Goal: Task Accomplishment & Management: Complete application form

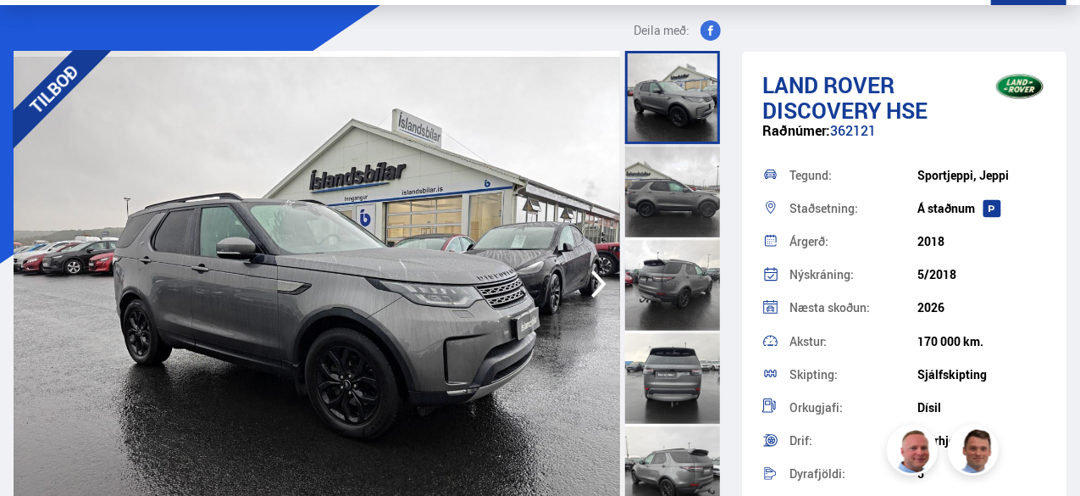
scroll to position [76, 0]
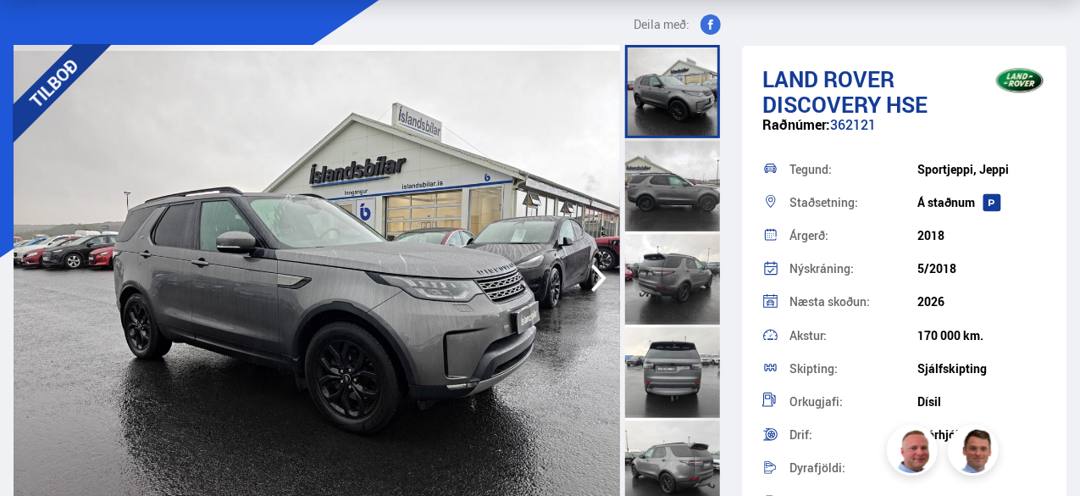
click at [680, 380] on div at bounding box center [672, 371] width 95 height 93
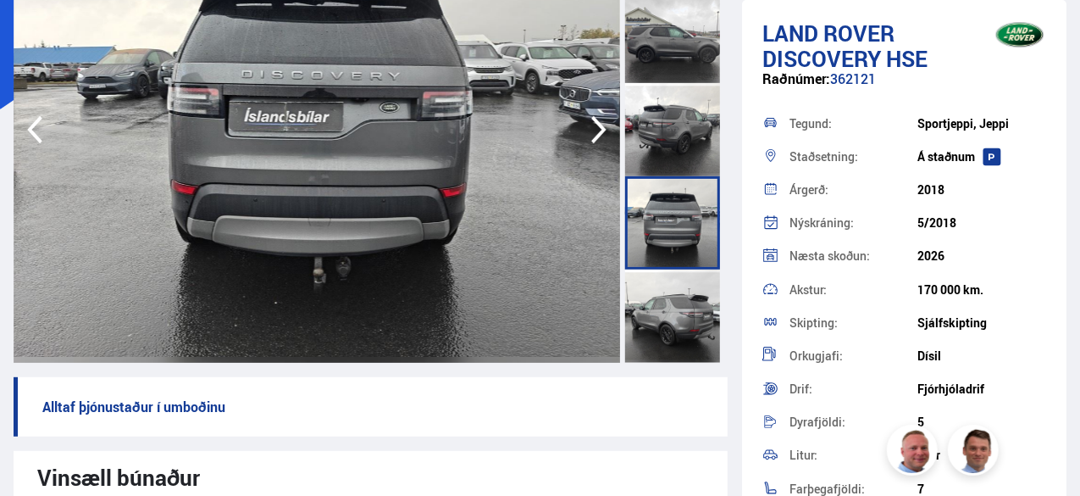
scroll to position [249, 0]
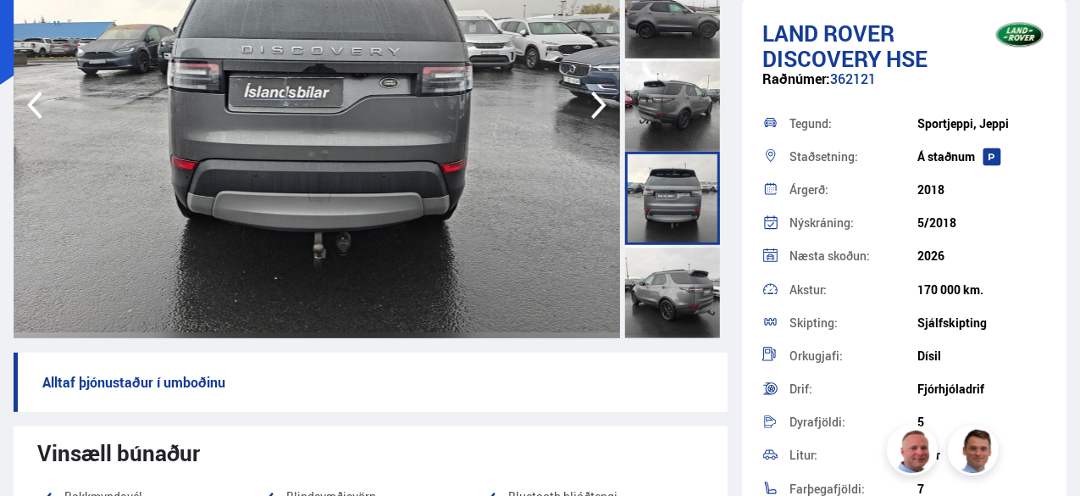
click at [344, 240] on img at bounding box center [317, 105] width 607 height 466
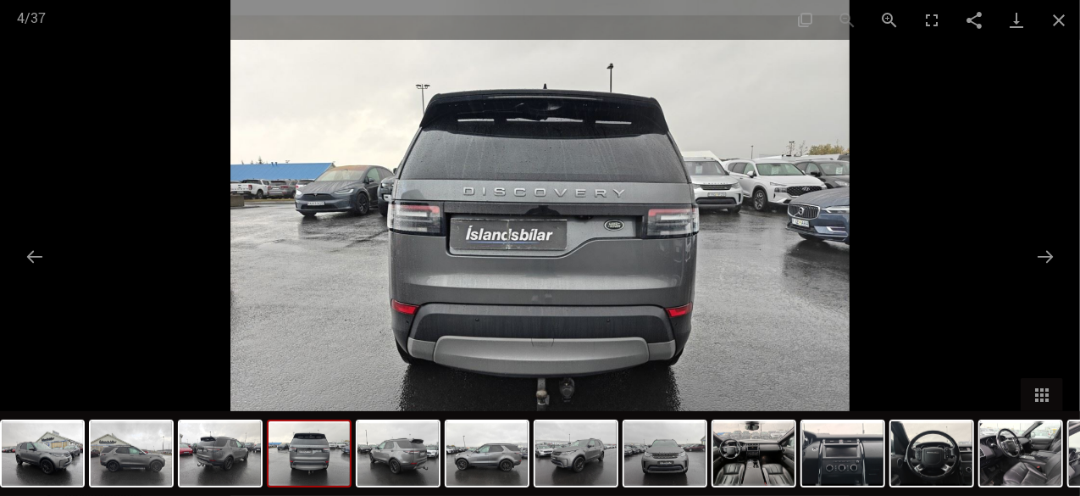
click at [564, 402] on img at bounding box center [539, 248] width 619 height 496
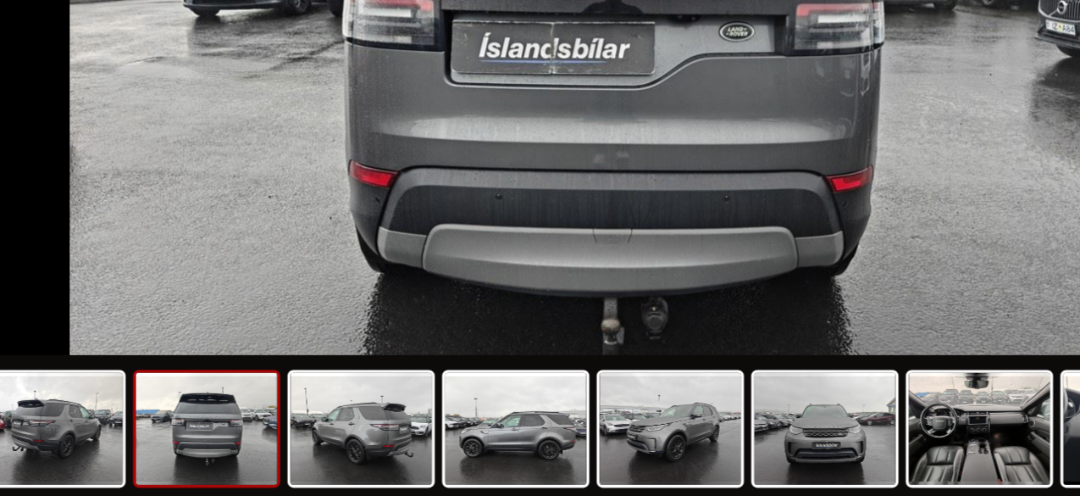
scroll to position [248, 0]
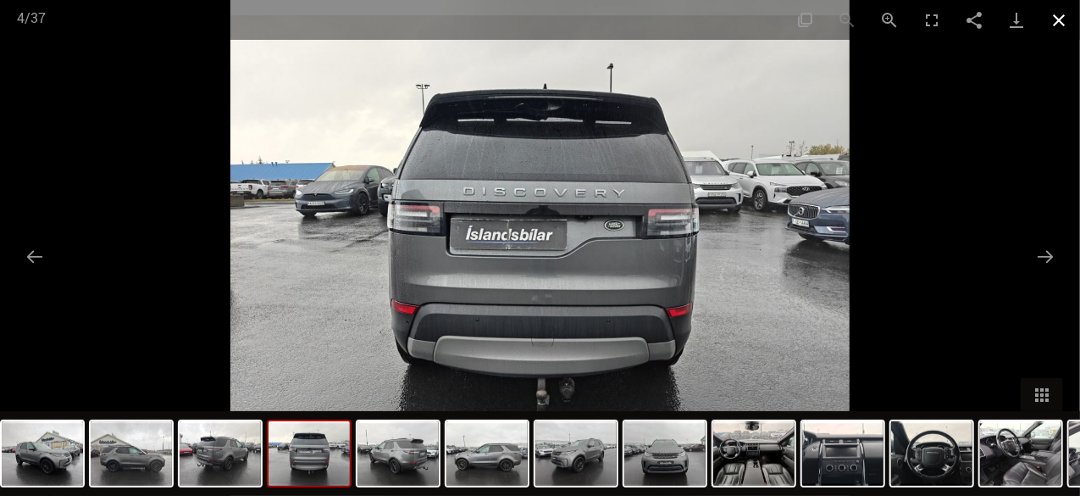
click at [1058, 18] on button "Close gallery" at bounding box center [1059, 20] width 42 height 40
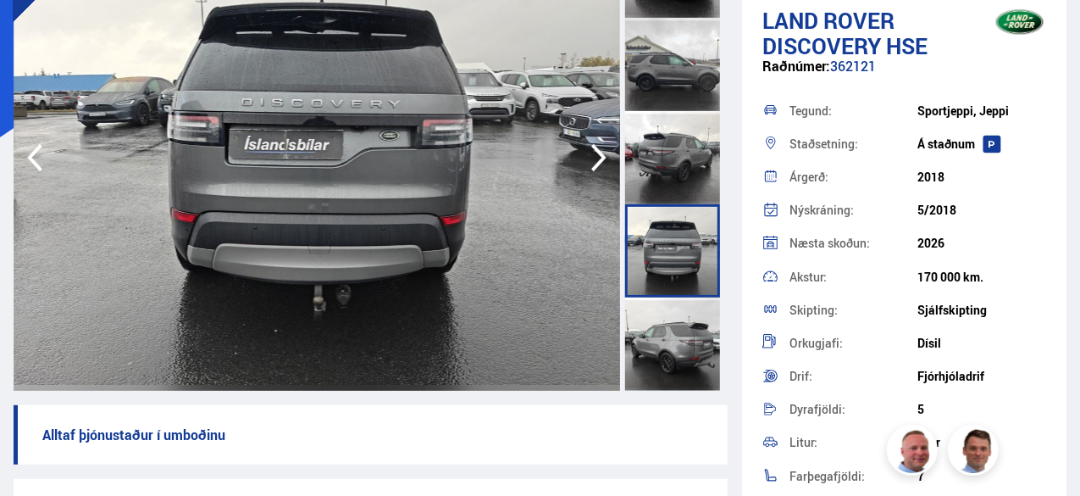
scroll to position [0, 0]
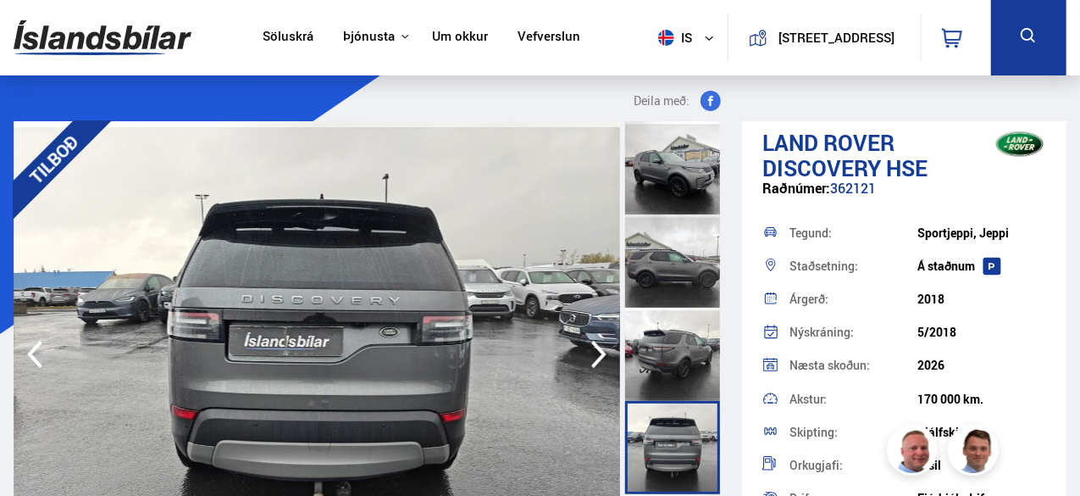
click at [693, 275] on div at bounding box center [672, 260] width 95 height 93
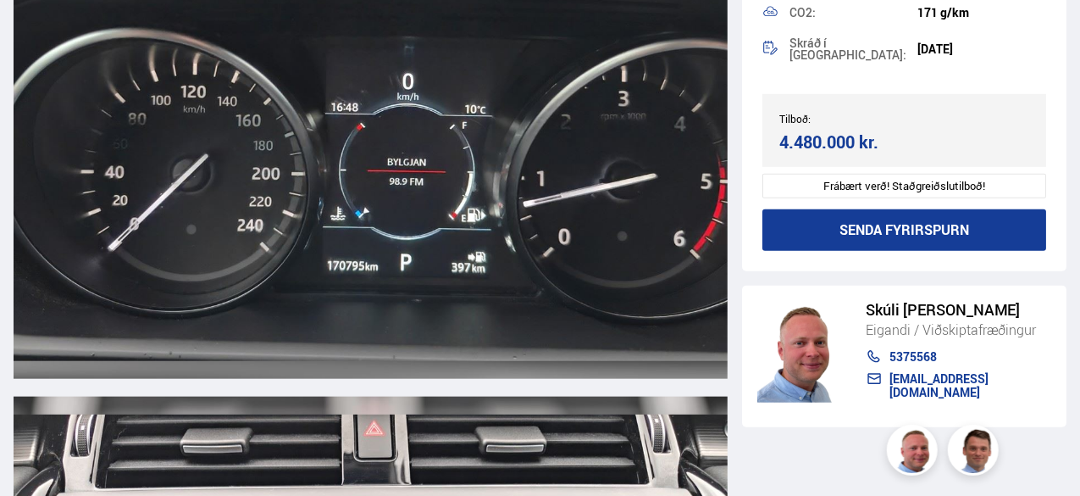
scroll to position [20201, 0]
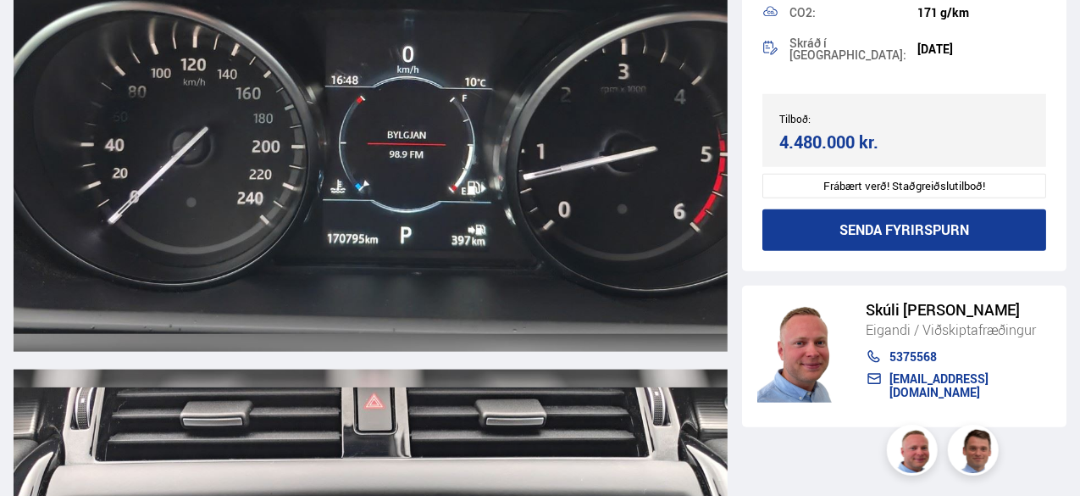
click at [896, 221] on button "Senda fyrirspurn" at bounding box center [905, 230] width 284 height 42
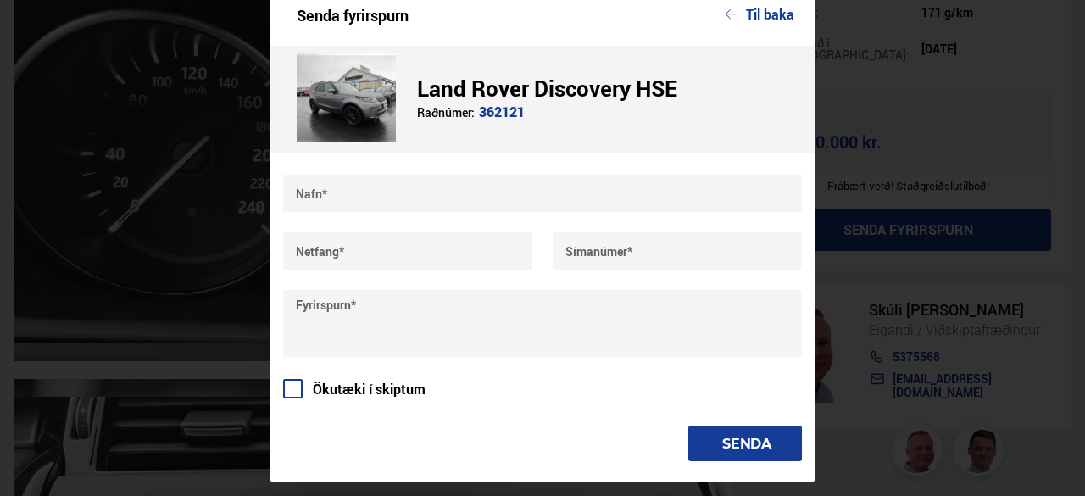
scroll to position [0, 0]
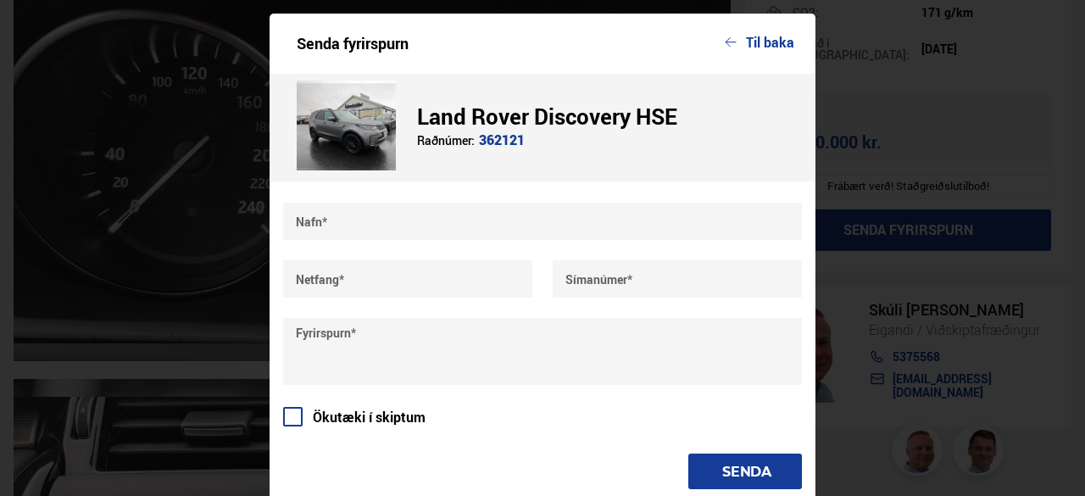
click at [749, 43] on button "Til baka" at bounding box center [759, 42] width 69 height 15
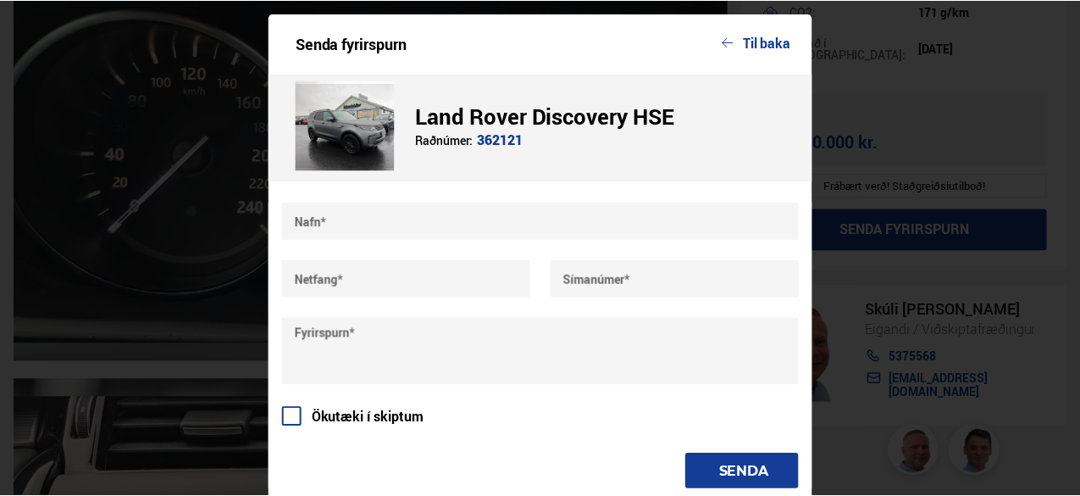
scroll to position [20201, 0]
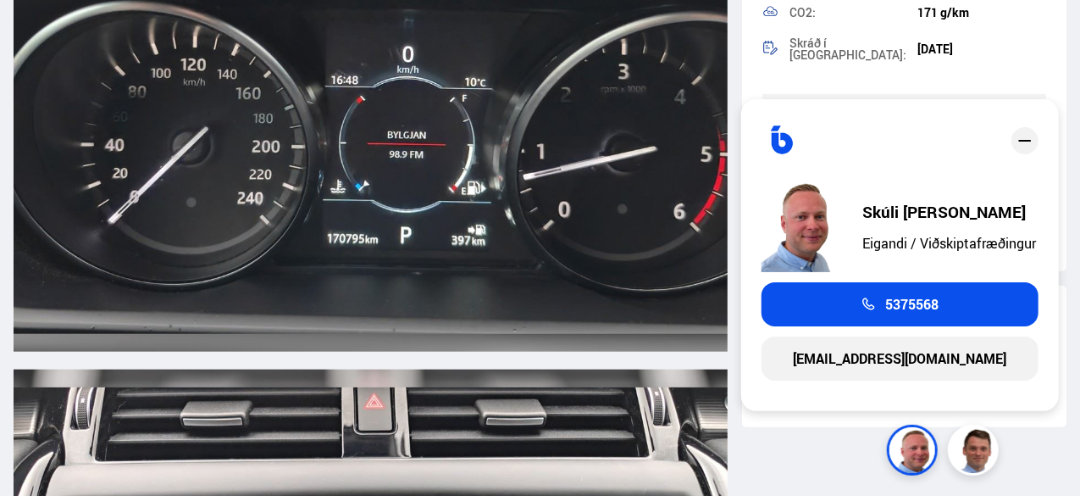
click at [1035, 147] on div "close" at bounding box center [1025, 140] width 27 height 27
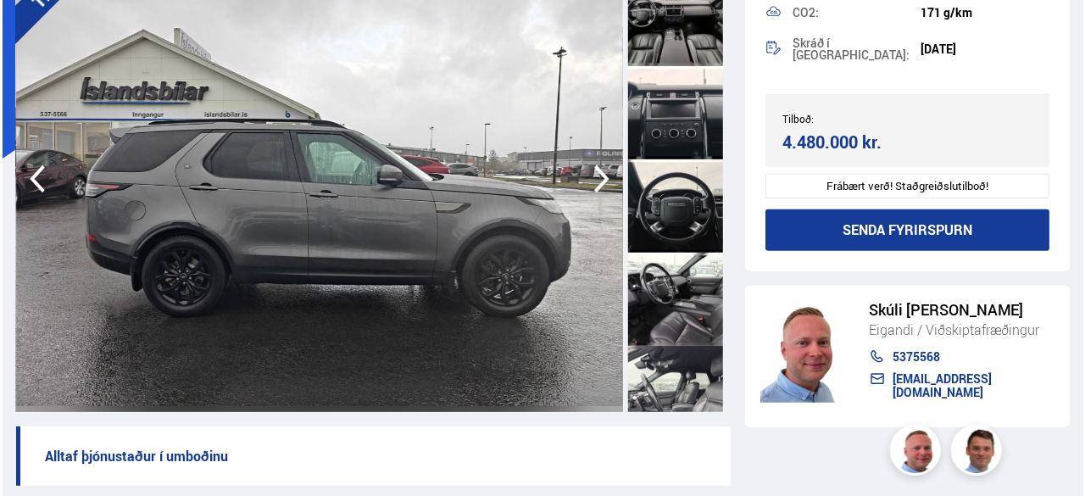
scroll to position [176, 0]
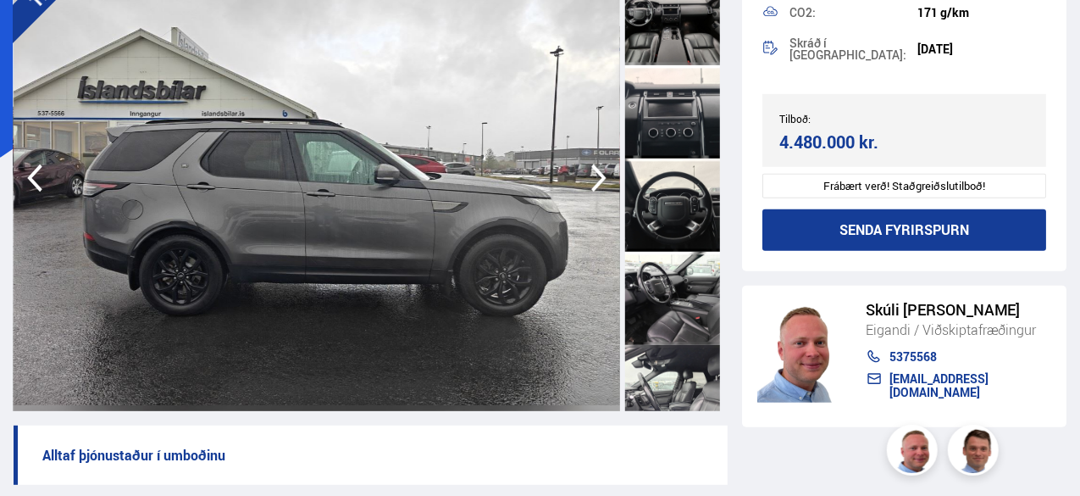
click at [893, 209] on button "Senda fyrirspurn" at bounding box center [905, 230] width 284 height 42
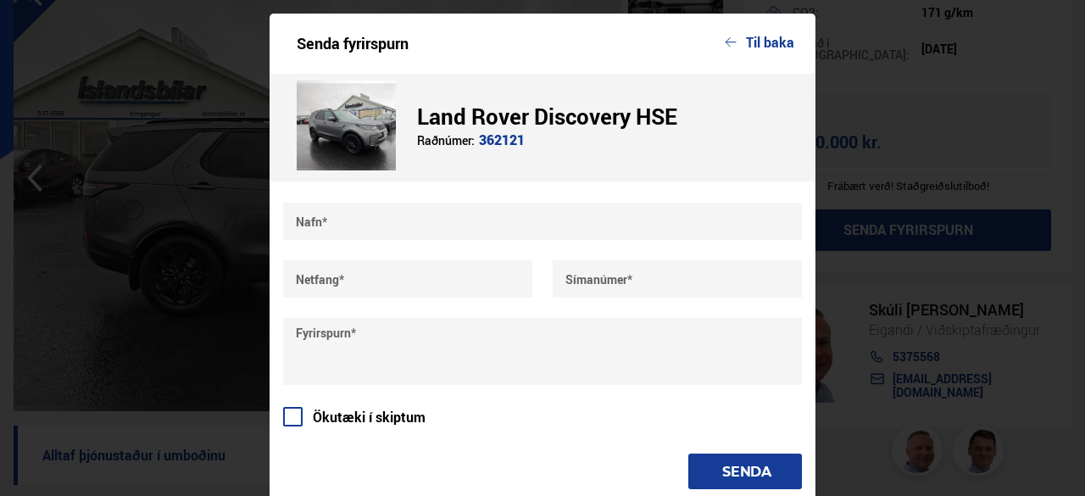
click at [575, 201] on div "Senda fyrirspurn Til baka Land Rover Discovery HSE Raðnúmer: 362121 Nafn* Netfa…" at bounding box center [542, 262] width 546 height 497
click at [515, 225] on input "text" at bounding box center [542, 221] width 519 height 37
type input "**********"
click at [340, 221] on input "**********" at bounding box center [542, 221] width 519 height 37
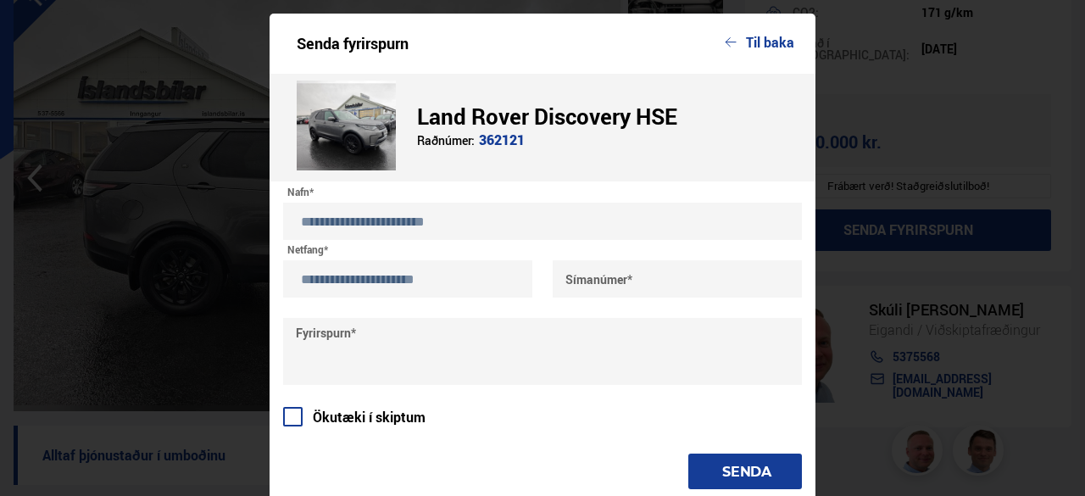
type input "**********"
click at [592, 287] on input "text" at bounding box center [676, 278] width 249 height 37
type input "*******"
click at [424, 352] on textarea at bounding box center [542, 351] width 519 height 67
click at [297, 337] on textarea "**********" at bounding box center [542, 351] width 519 height 67
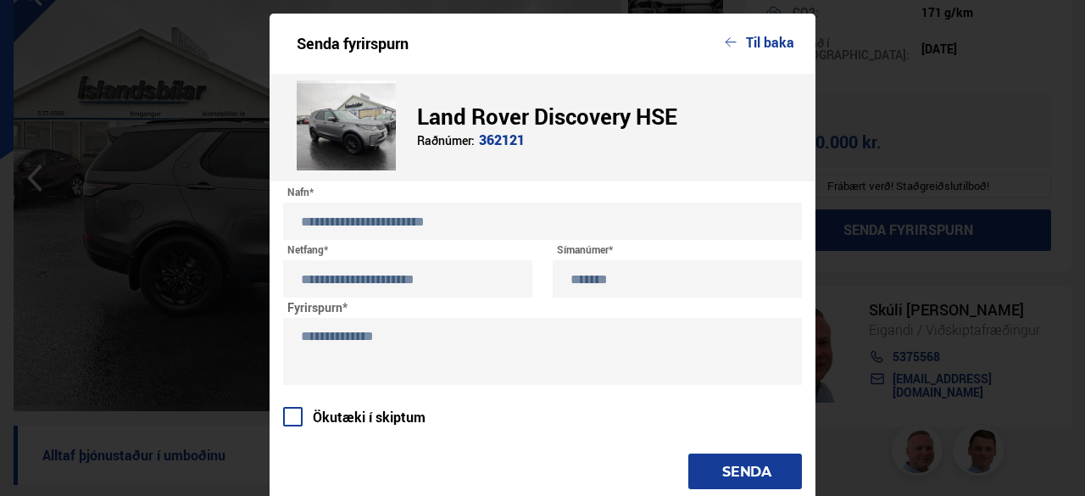
type textarea "**********"
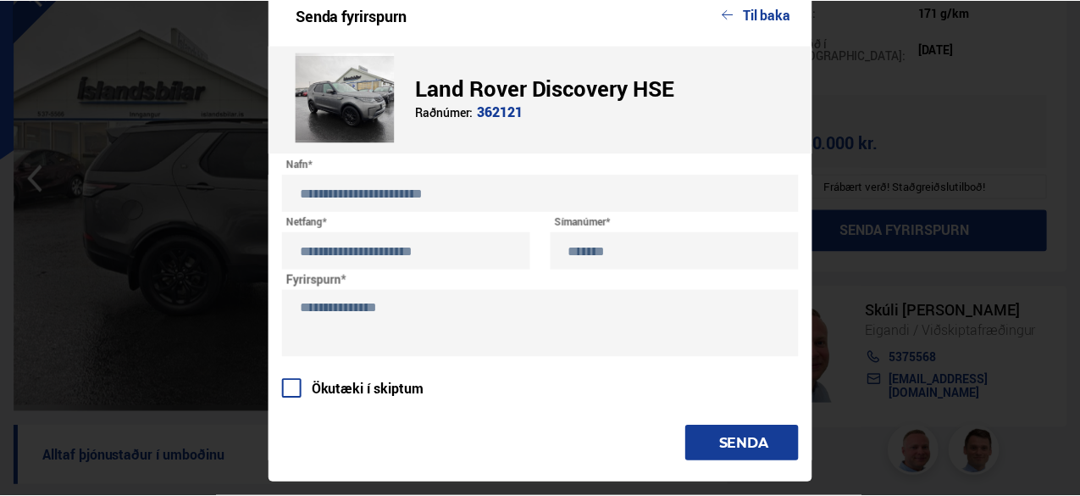
scroll to position [27, 0]
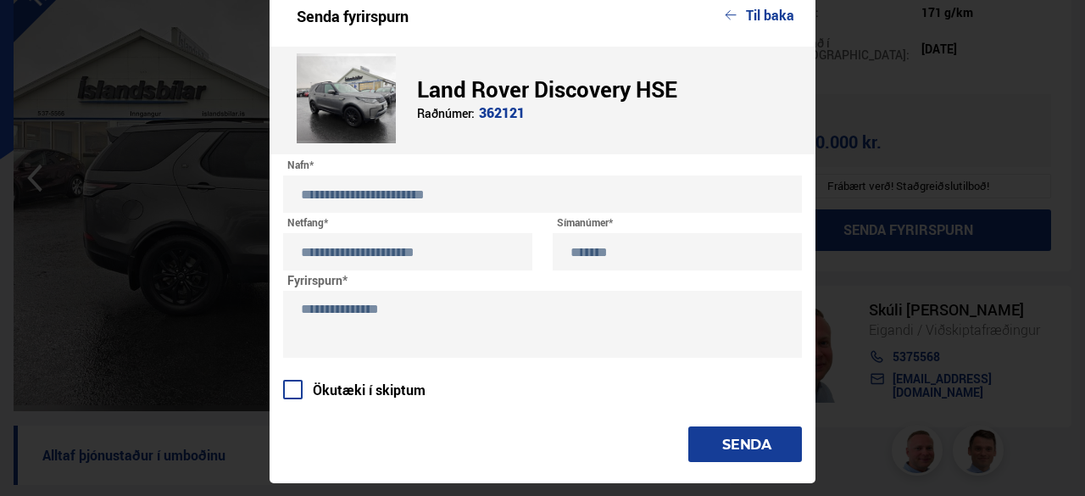
drag, startPoint x: 471, startPoint y: 314, endPoint x: 282, endPoint y: 312, distance: 189.0
click at [283, 312] on textarea "**********" at bounding box center [542, 324] width 519 height 67
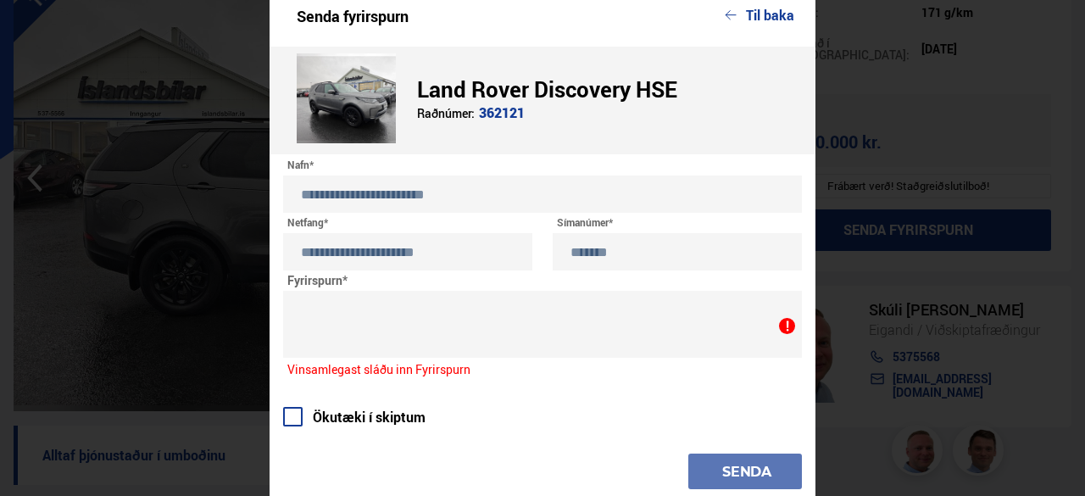
click at [447, 248] on input "**********" at bounding box center [407, 251] width 249 height 37
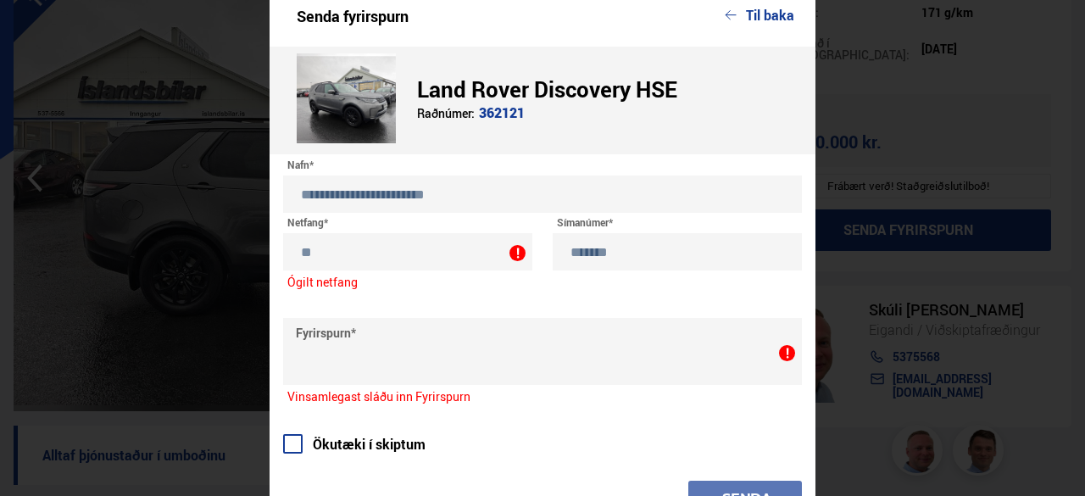
type input "*"
click at [729, 259] on input "*******" at bounding box center [676, 251] width 249 height 37
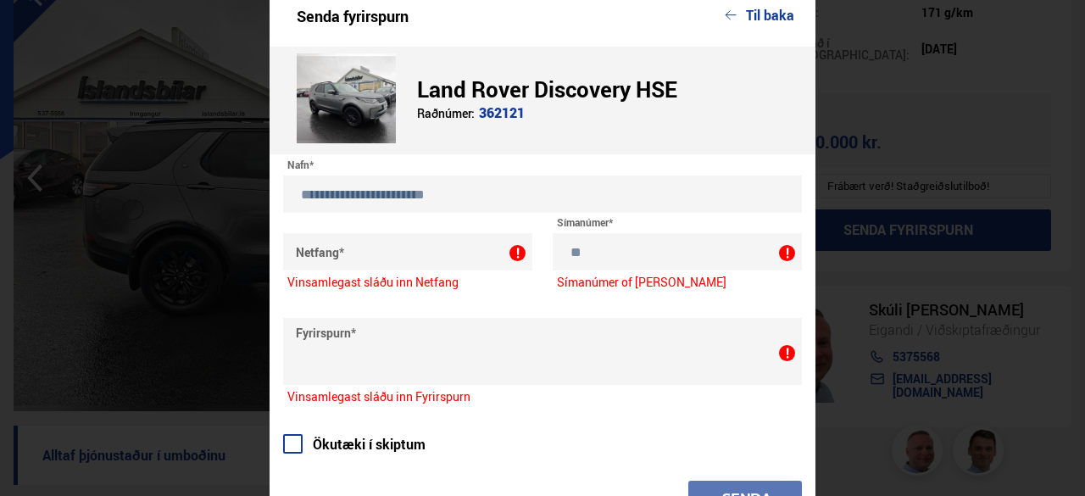
type input "*"
click at [676, 208] on input "**********" at bounding box center [542, 193] width 519 height 37
type input "*"
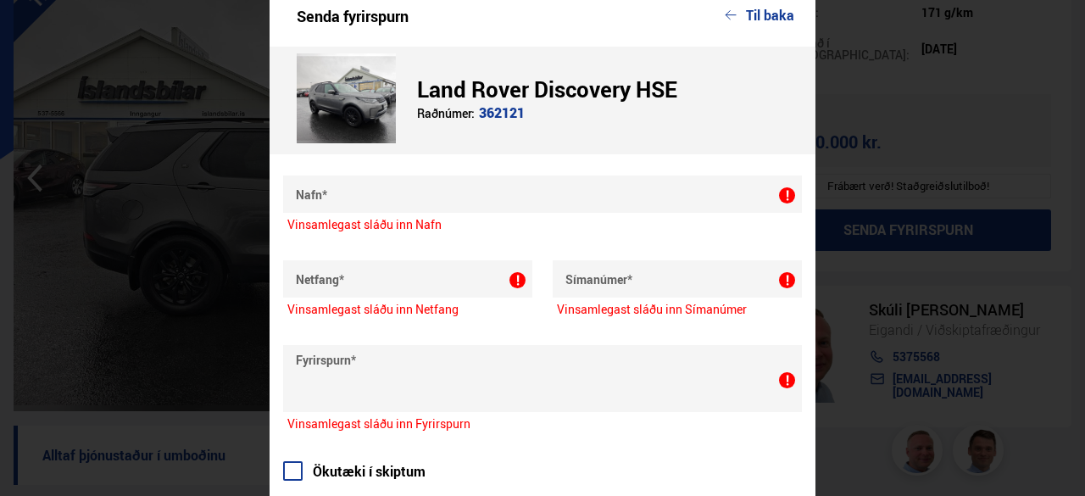
click at [742, 10] on button "Til baka" at bounding box center [759, 15] width 69 height 15
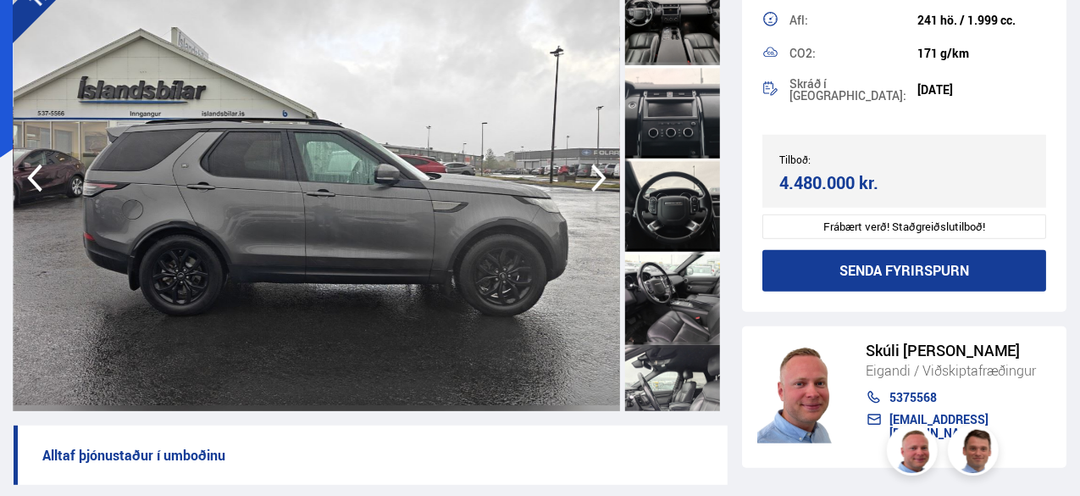
scroll to position [542, 0]
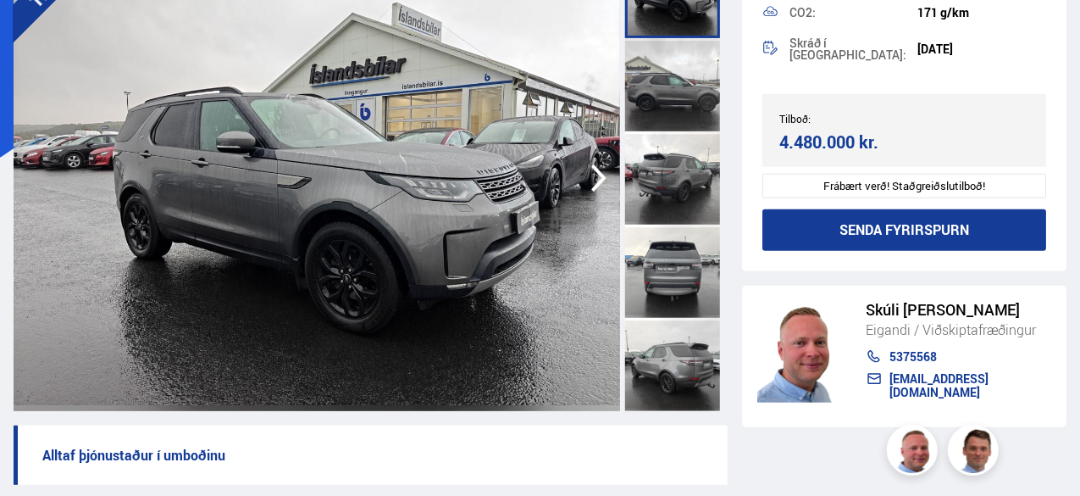
click at [923, 379] on link "skuli@islandsbilar.is" at bounding box center [959, 385] width 186 height 27
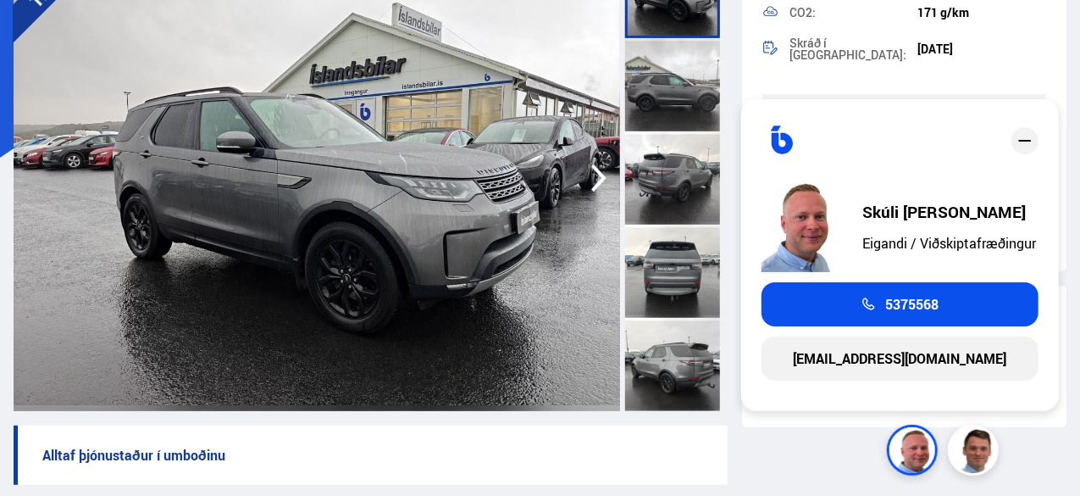
click at [1022, 148] on icon "close" at bounding box center [1025, 140] width 20 height 20
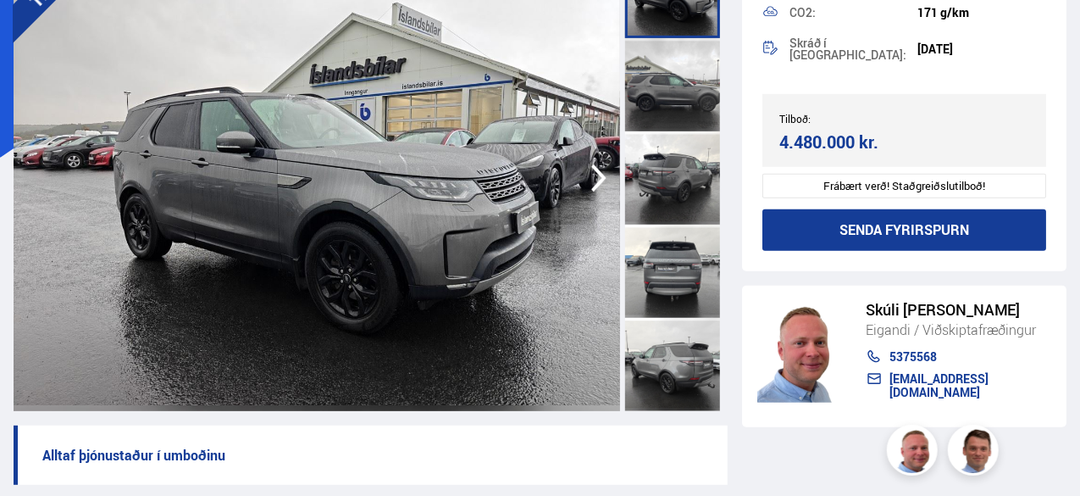
click at [887, 239] on button "Senda fyrirspurn" at bounding box center [905, 230] width 284 height 42
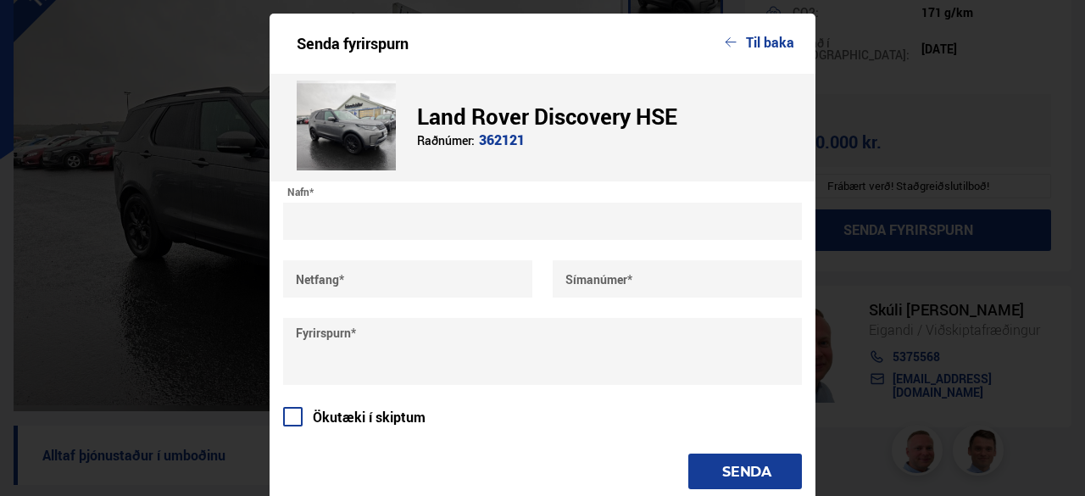
click at [490, 214] on input "text" at bounding box center [542, 221] width 519 height 37
type input "**********"
click at [335, 221] on input "**********" at bounding box center [542, 221] width 519 height 37
type input "**********"
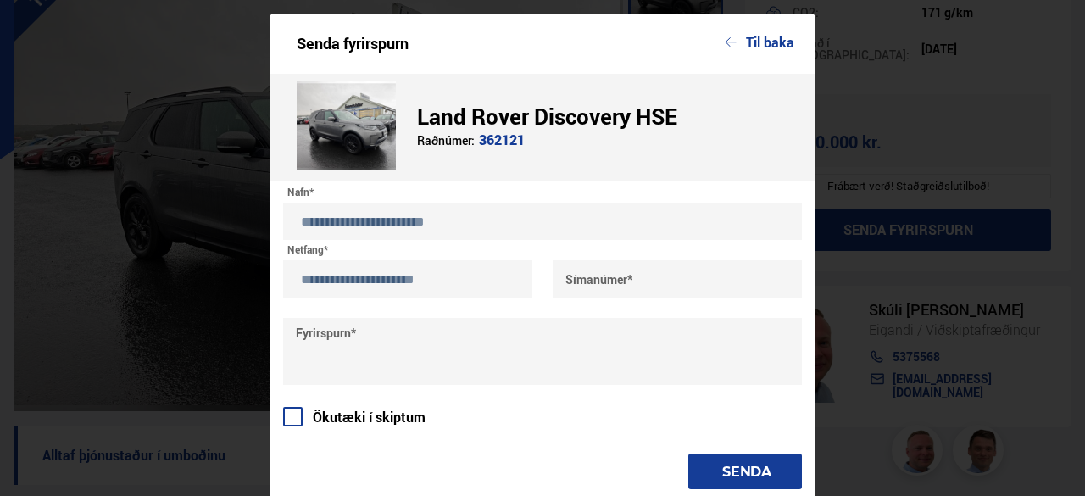
click at [590, 275] on input "text" at bounding box center [676, 278] width 249 height 37
type input "*******"
click at [564, 325] on textarea at bounding box center [542, 351] width 519 height 67
type textarea "*"
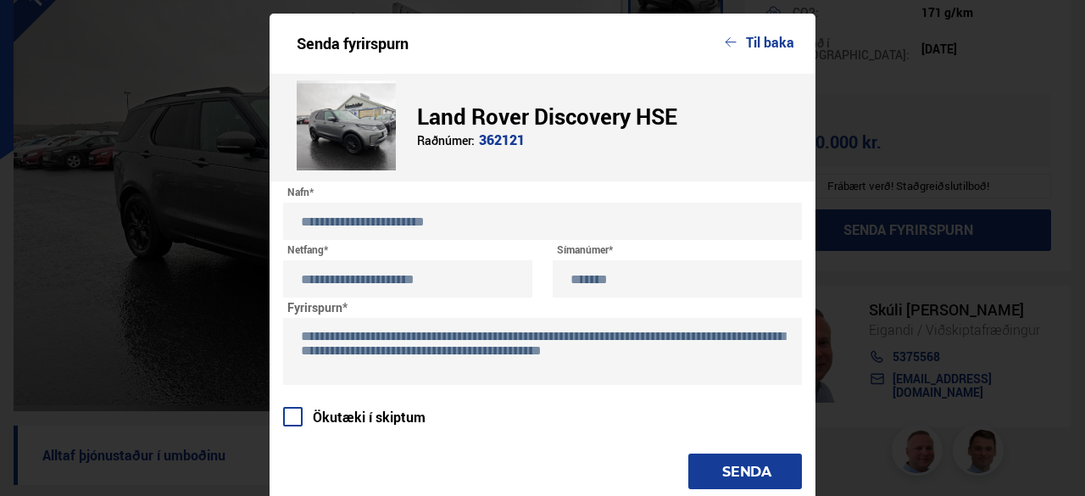
scroll to position [28, 0]
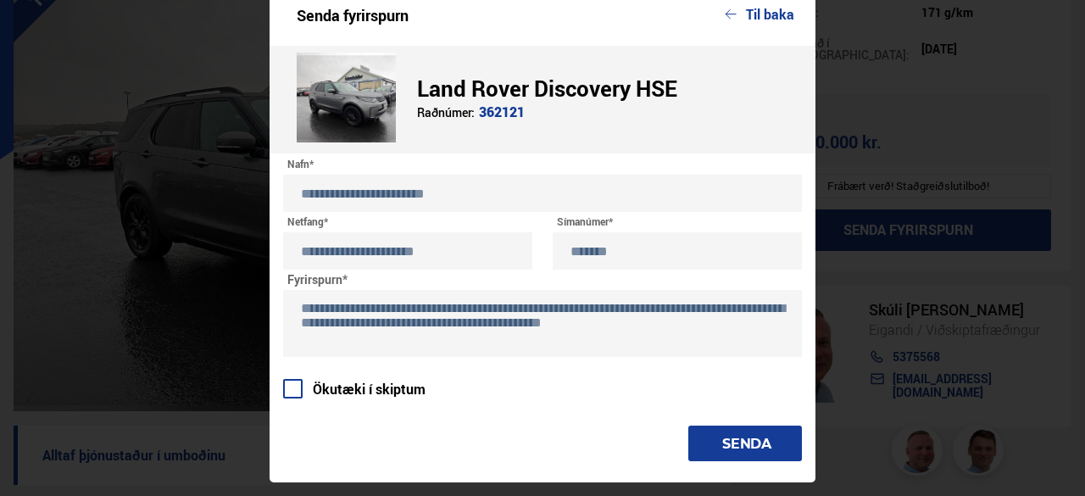
type textarea "**********"
click at [727, 452] on button "SENDA" at bounding box center [745, 443] width 114 height 36
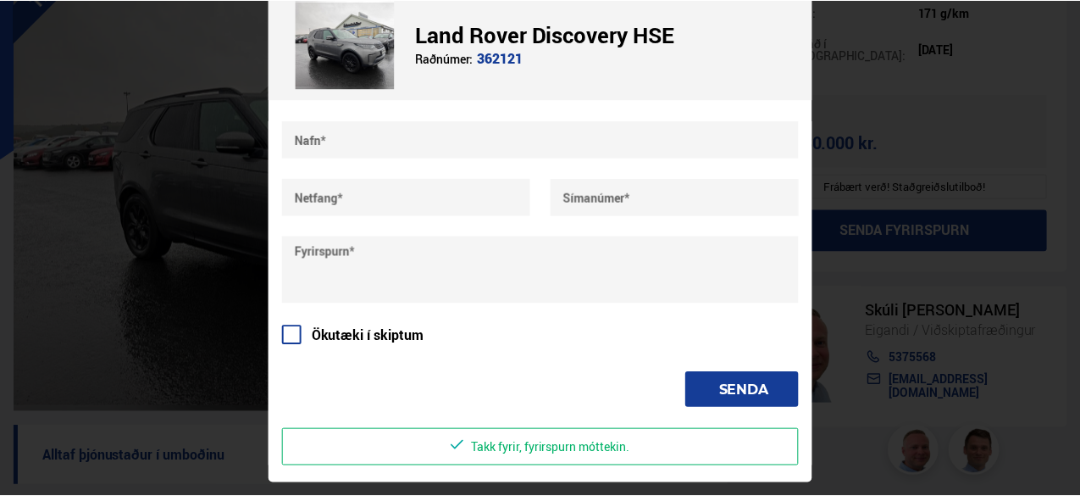
scroll to position [0, 0]
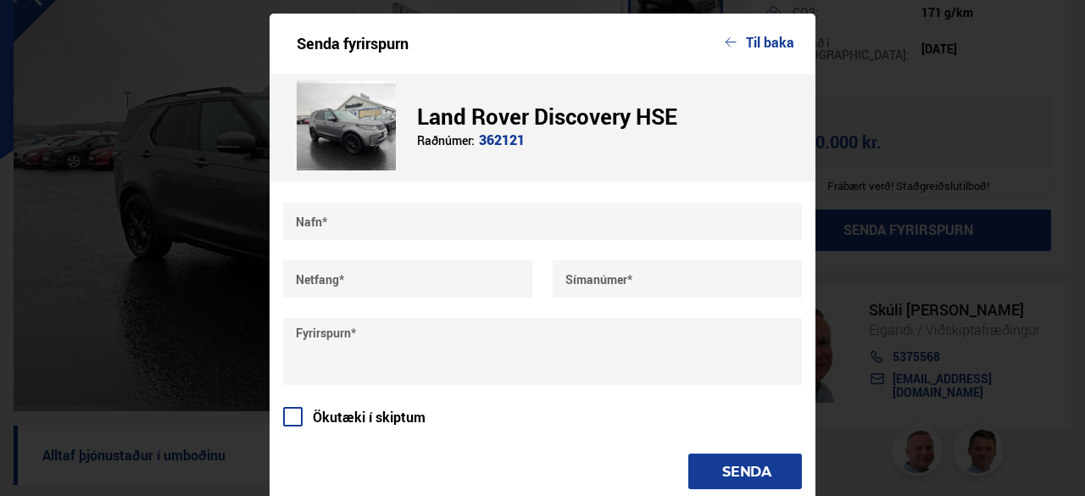
click at [747, 43] on button "Til baka" at bounding box center [759, 42] width 69 height 15
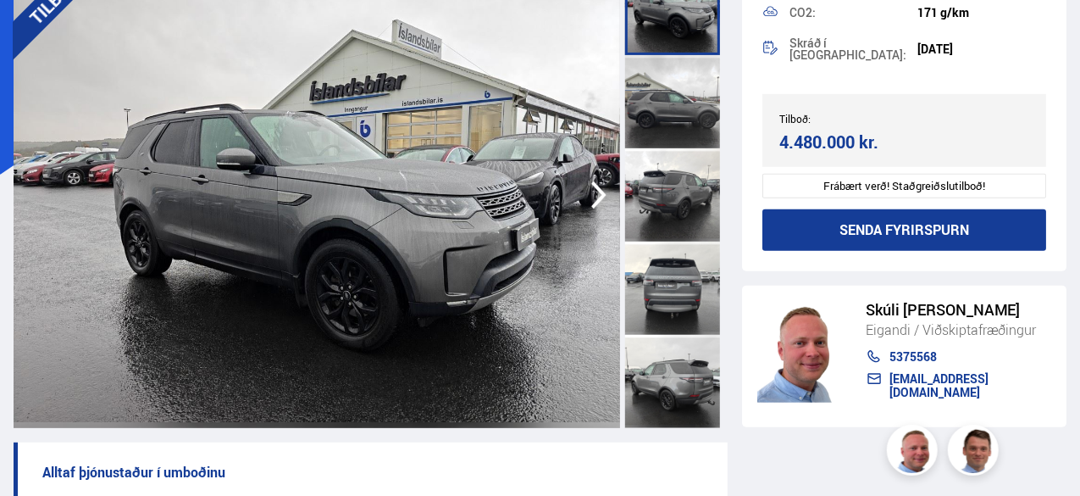
scroll to position [161, 0]
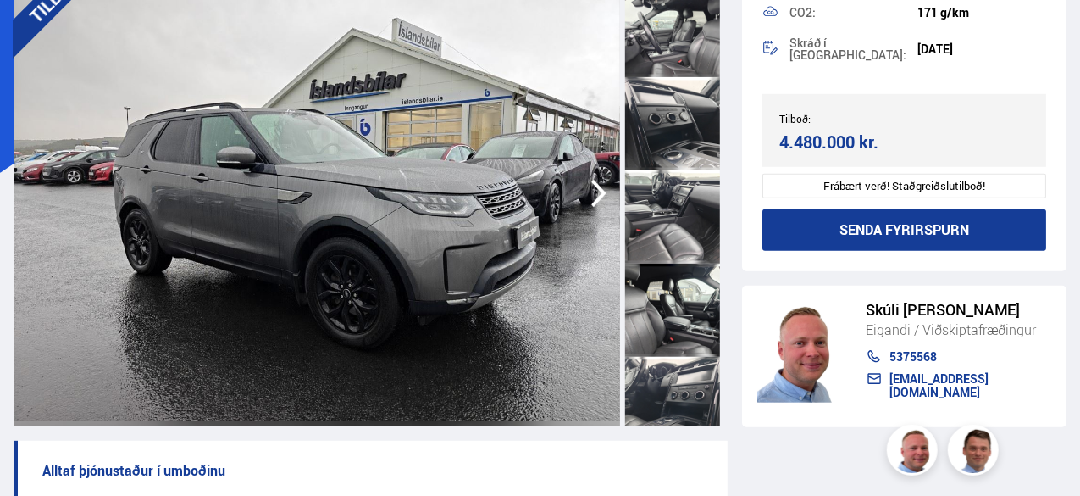
click at [661, 253] on div at bounding box center [672, 216] width 95 height 93
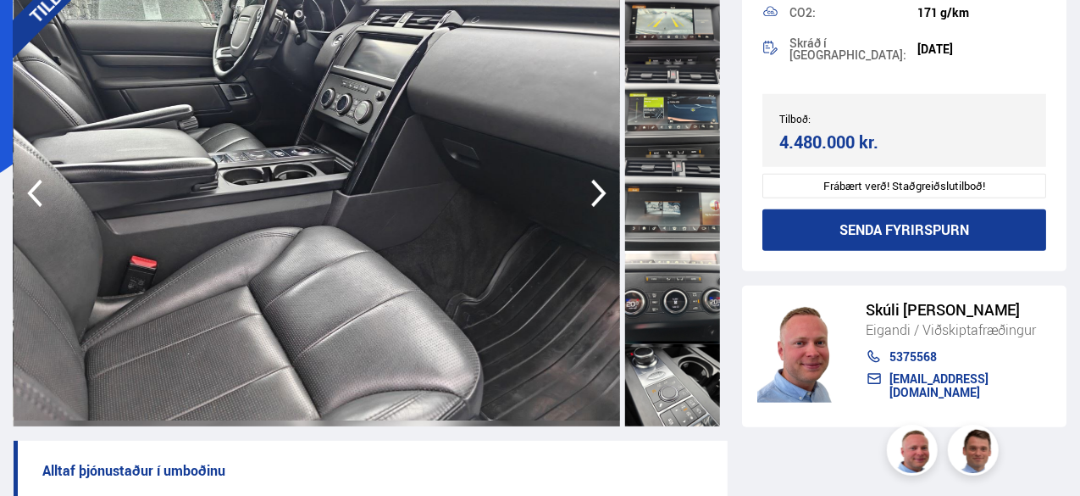
scroll to position [2983, 0]
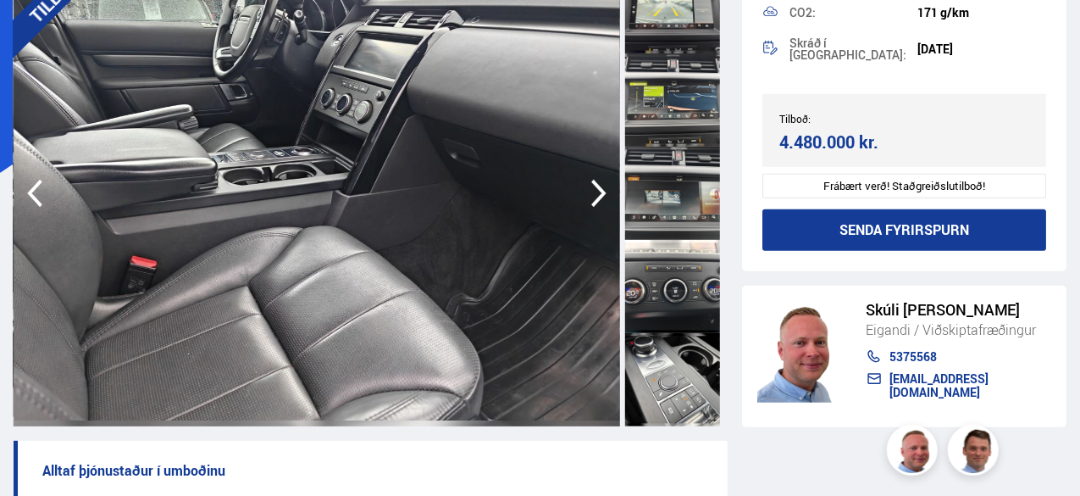
click at [691, 387] on div at bounding box center [672, 379] width 95 height 93
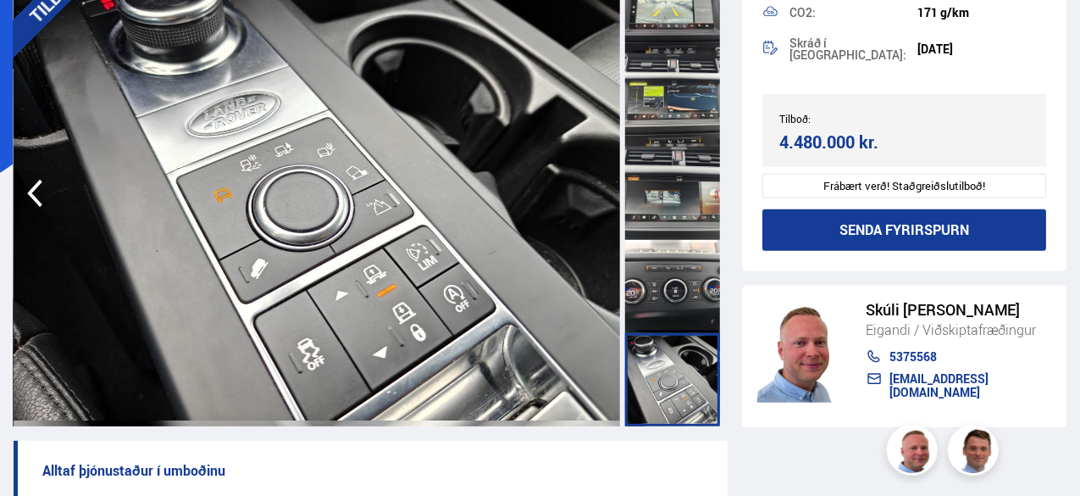
click at [670, 291] on div at bounding box center [672, 286] width 95 height 93
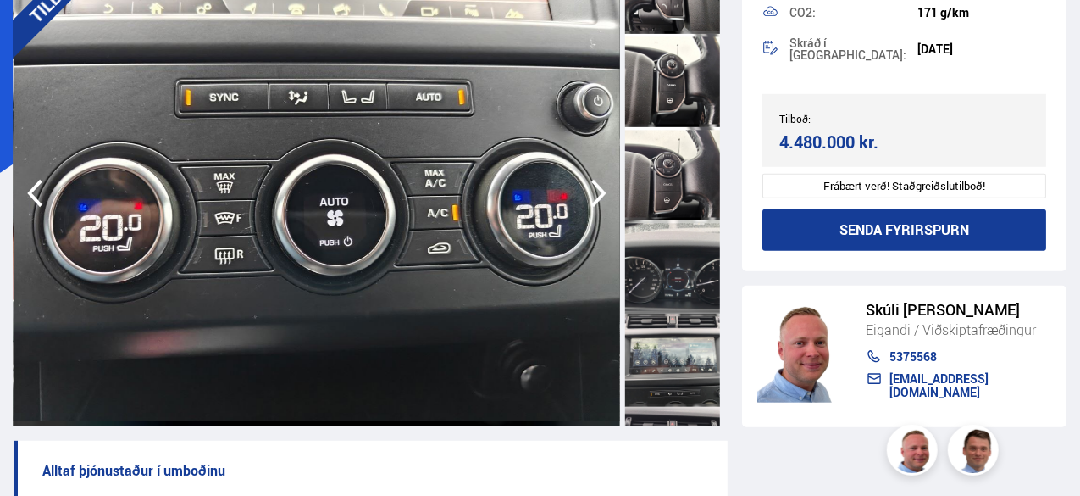
scroll to position [2521, 0]
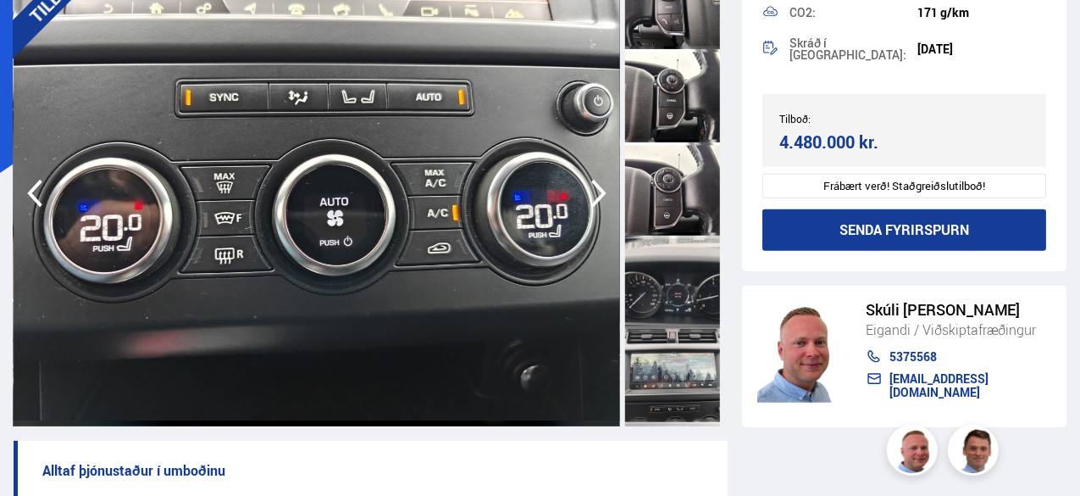
click at [658, 210] on div at bounding box center [672, 188] width 95 height 93
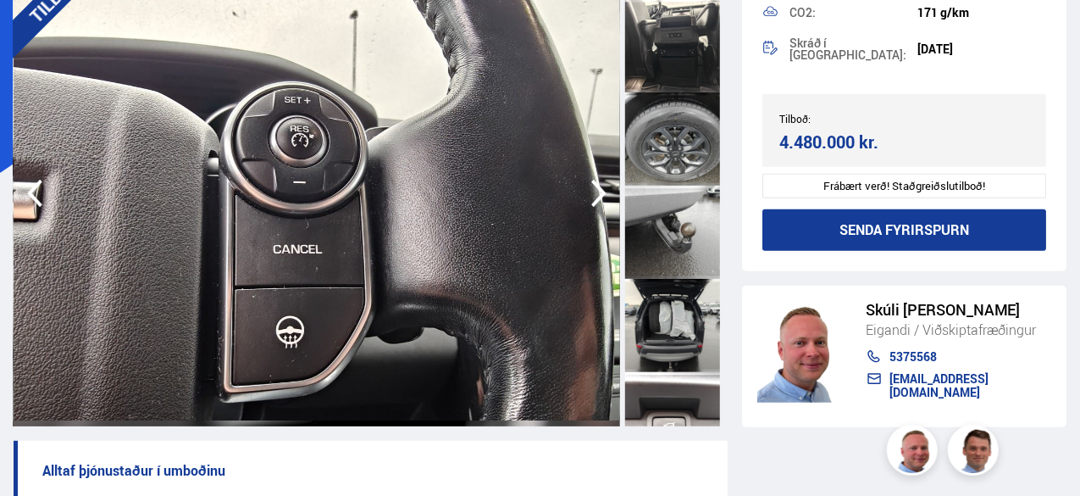
scroll to position [1701, 0]
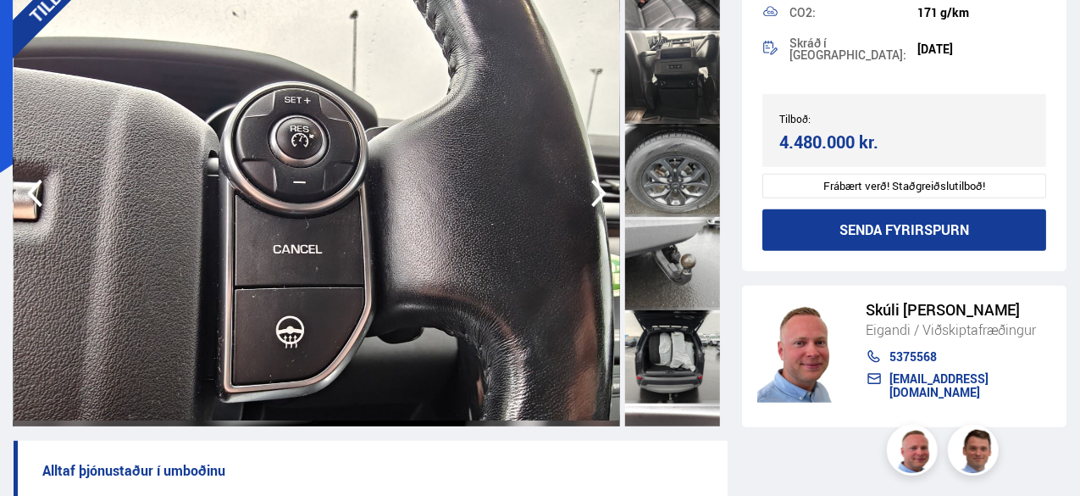
click at [668, 262] on div at bounding box center [672, 263] width 95 height 93
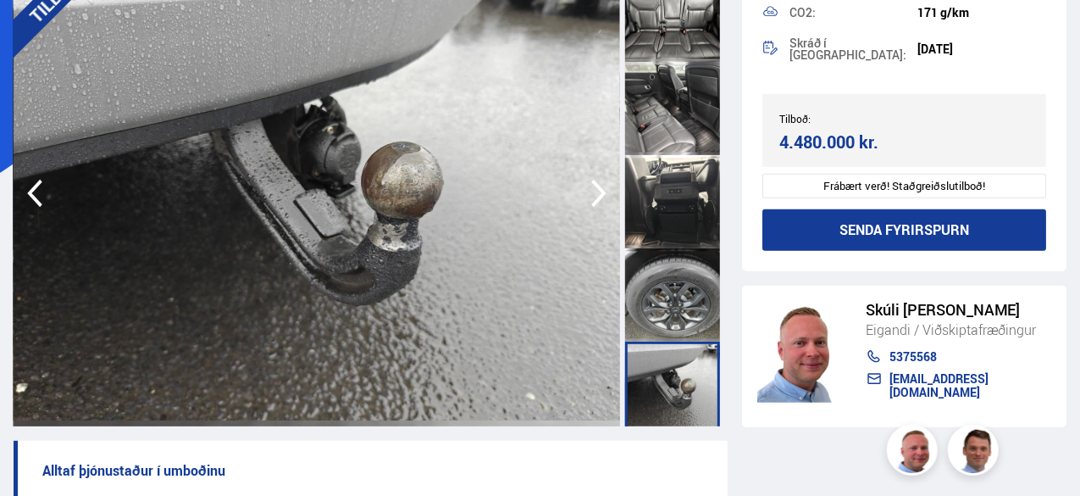
scroll to position [1575, 0]
click at [678, 280] on div at bounding box center [672, 295] width 95 height 93
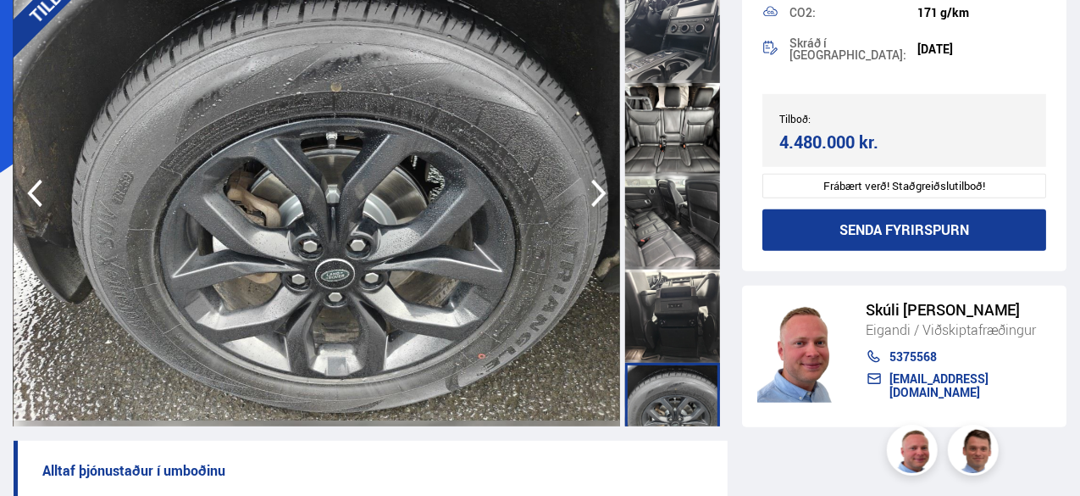
scroll to position [1460, 0]
click at [673, 233] on div at bounding box center [672, 224] width 95 height 93
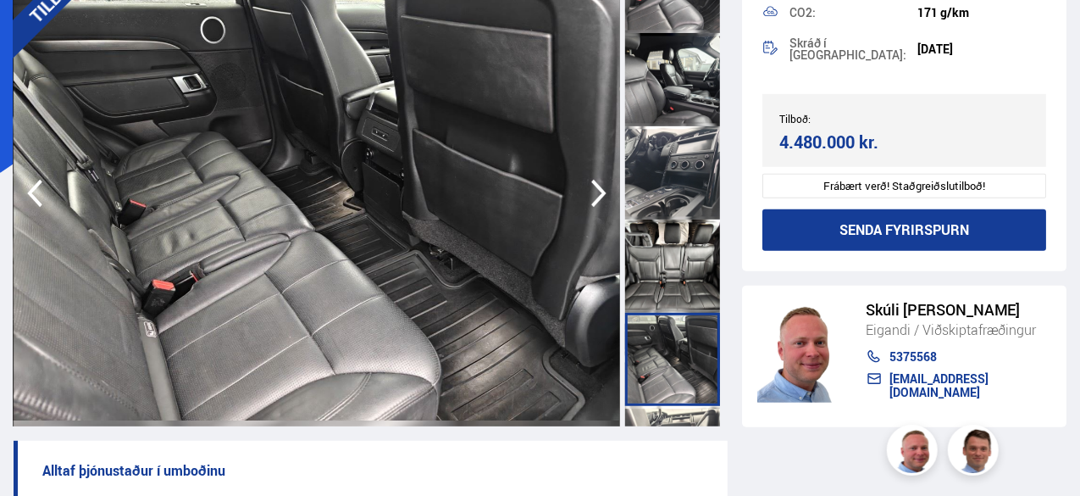
scroll to position [1324, 0]
click at [675, 252] on div at bounding box center [672, 267] width 95 height 93
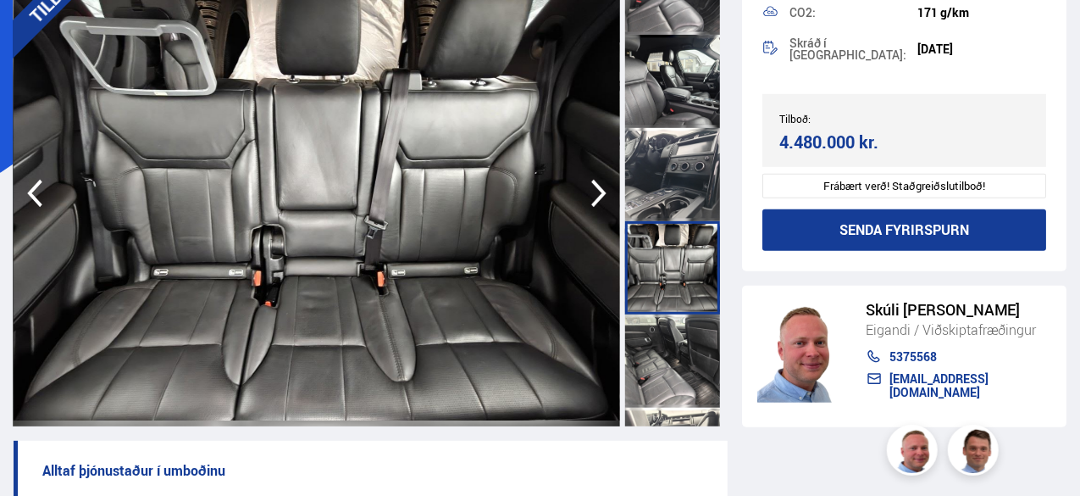
click at [680, 186] on div at bounding box center [672, 174] width 95 height 93
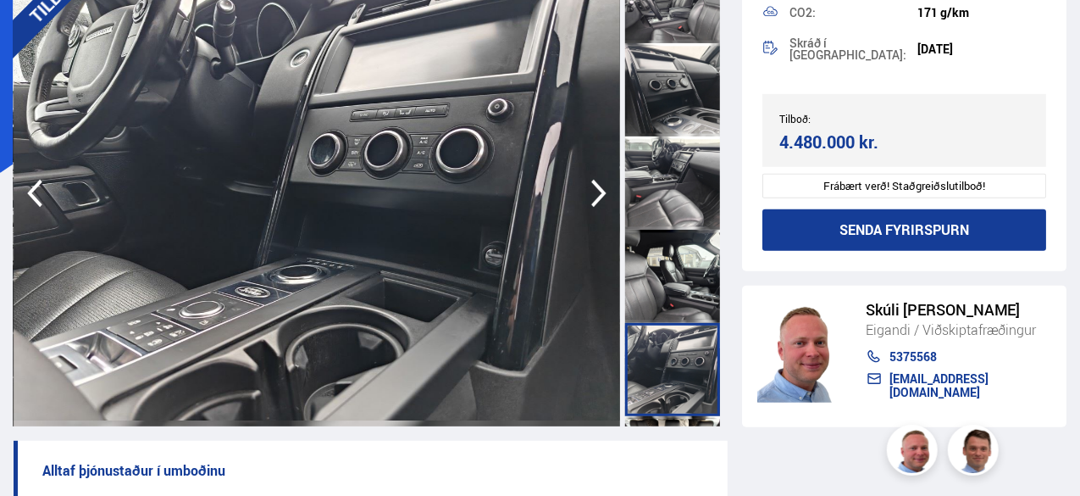
scroll to position [1123, 0]
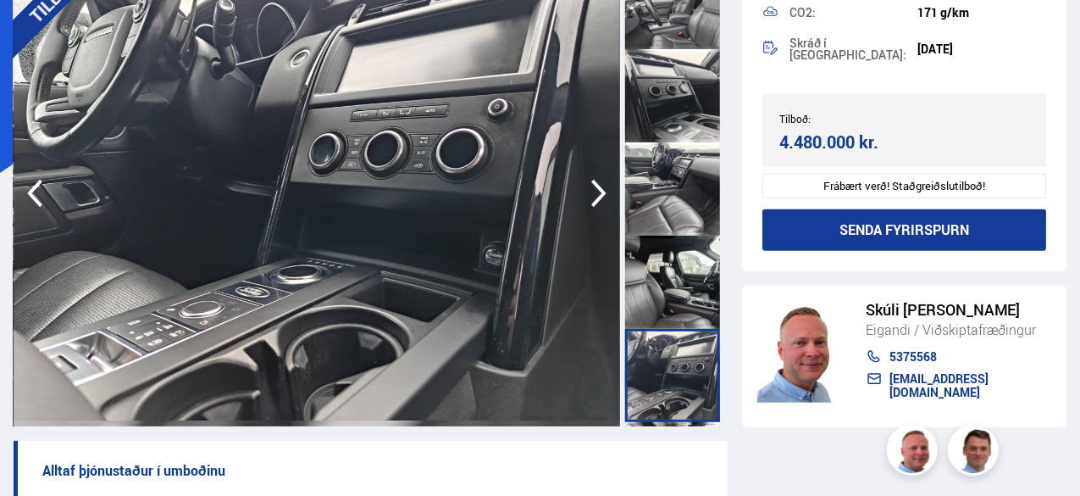
click at [680, 266] on div at bounding box center [672, 282] width 95 height 93
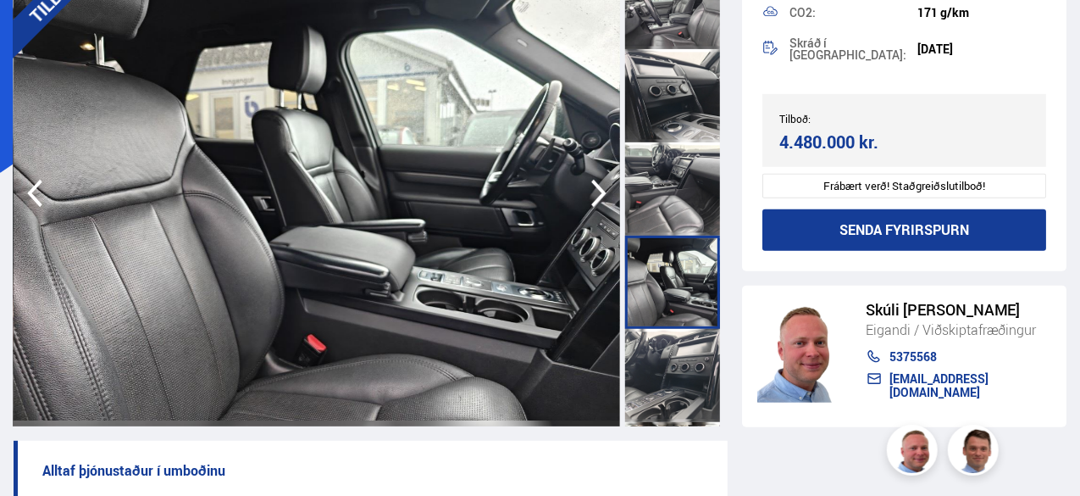
click at [683, 197] on div at bounding box center [672, 188] width 95 height 93
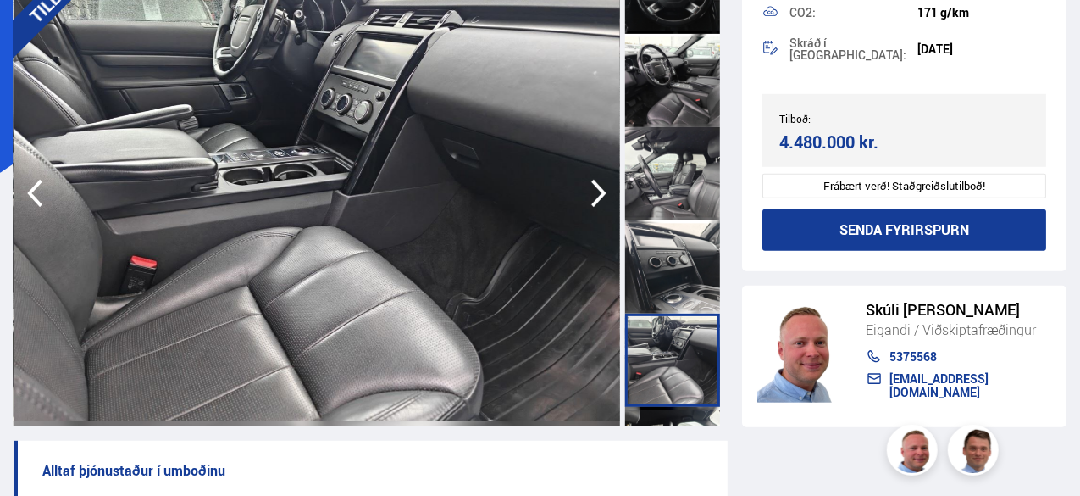
scroll to position [954, 0]
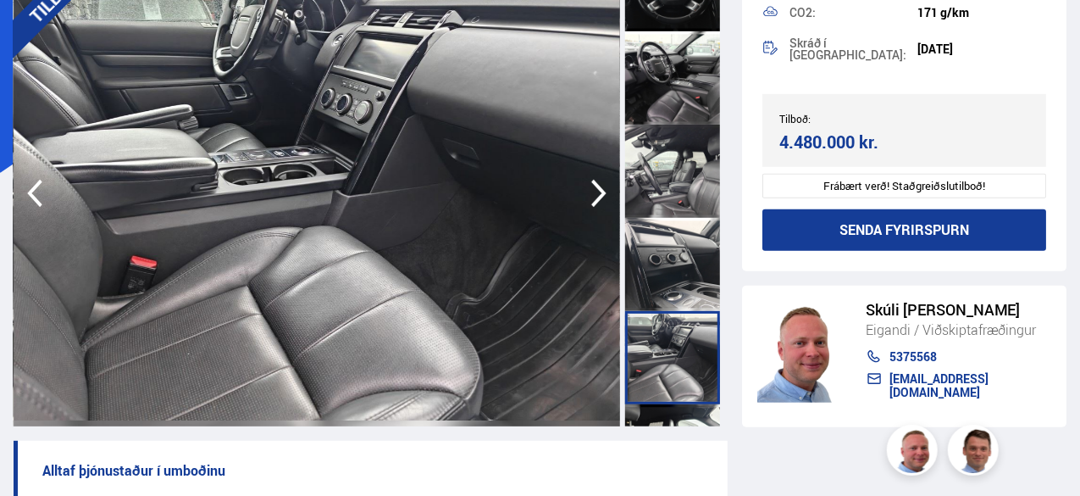
click at [672, 170] on div at bounding box center [672, 171] width 95 height 93
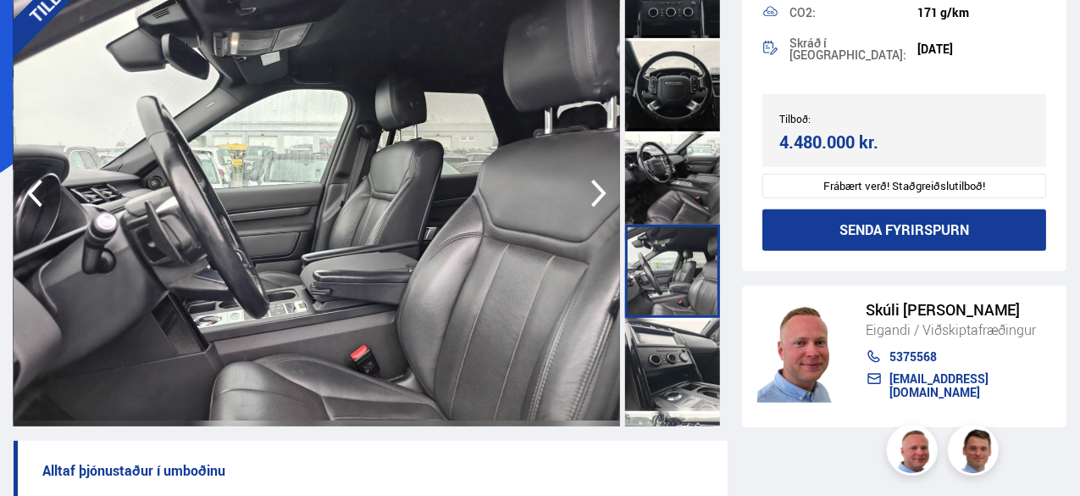
scroll to position [853, 0]
click at [672, 170] on div at bounding box center [672, 178] width 95 height 93
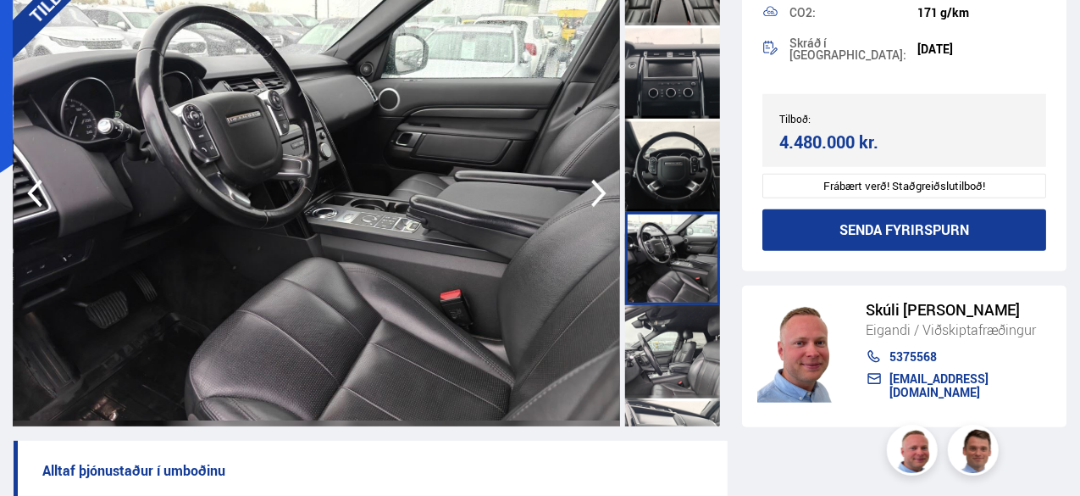
scroll to position [736, 0]
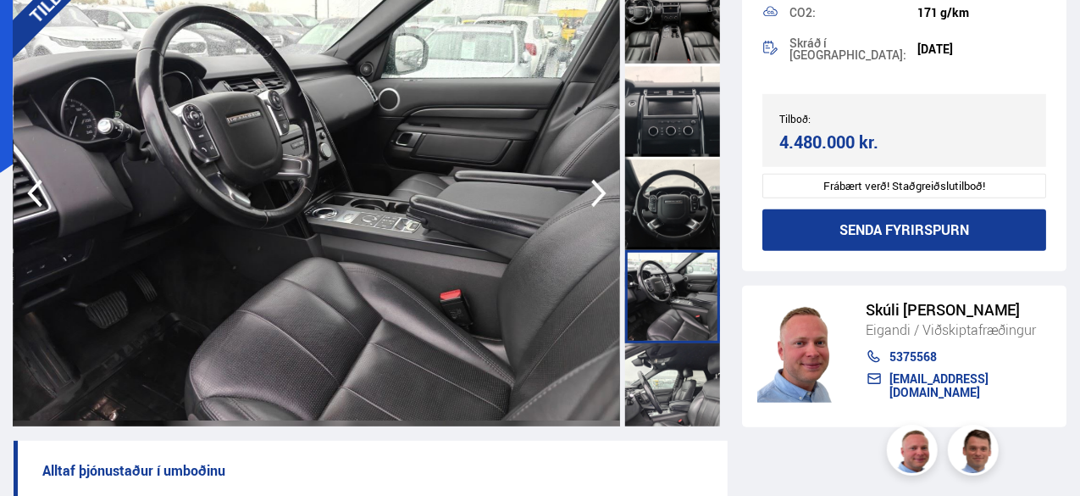
click at [691, 172] on div at bounding box center [672, 203] width 95 height 93
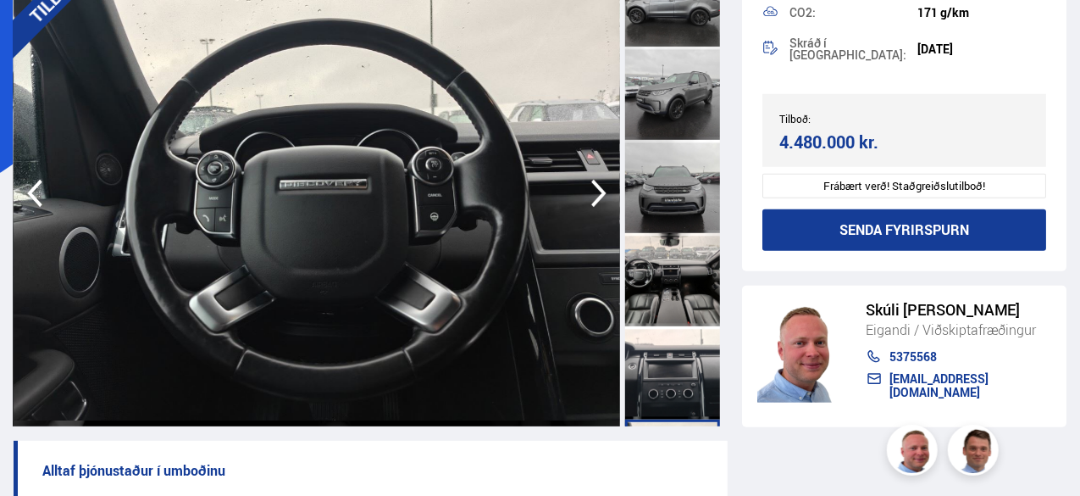
click at [691, 172] on div at bounding box center [672, 186] width 95 height 93
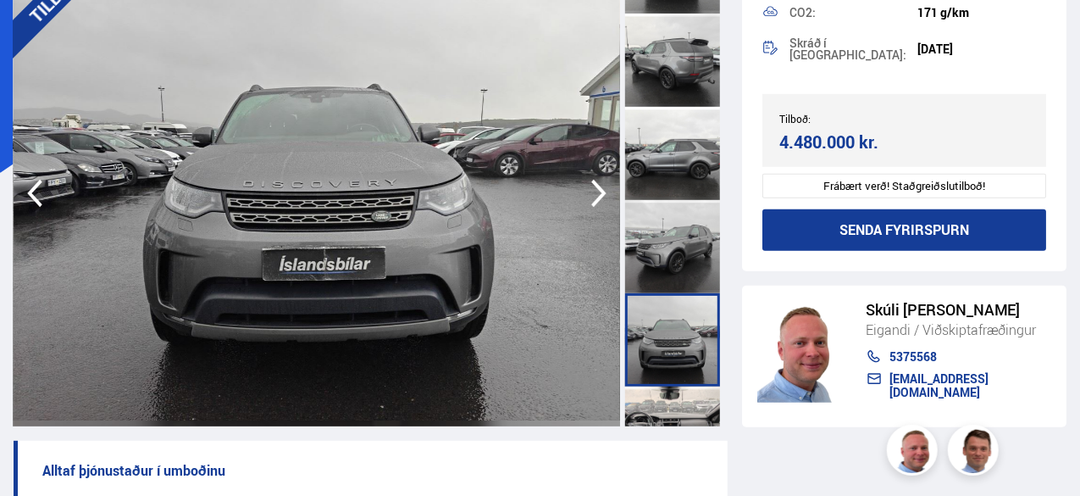
scroll to position [318, 0]
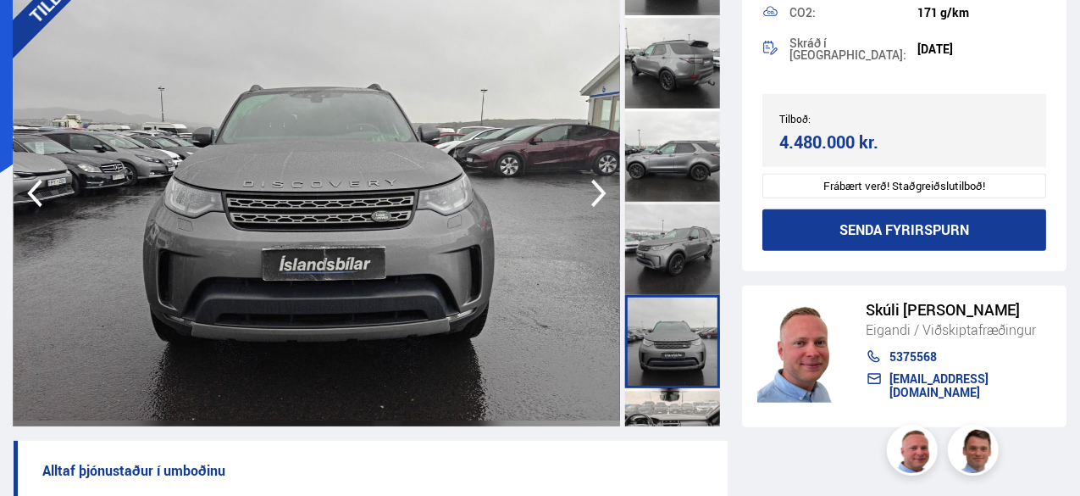
click at [693, 244] on div at bounding box center [672, 248] width 95 height 93
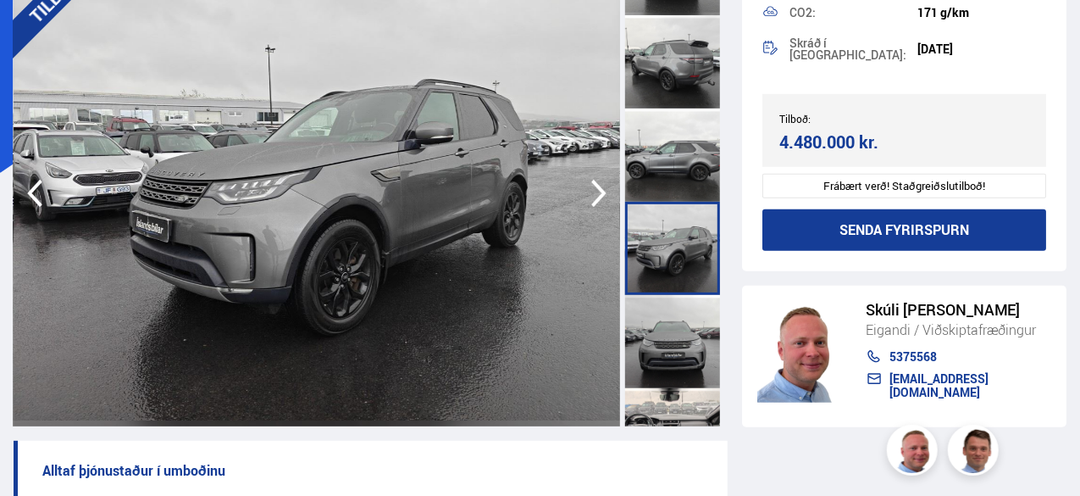
click at [681, 170] on div at bounding box center [672, 154] width 95 height 93
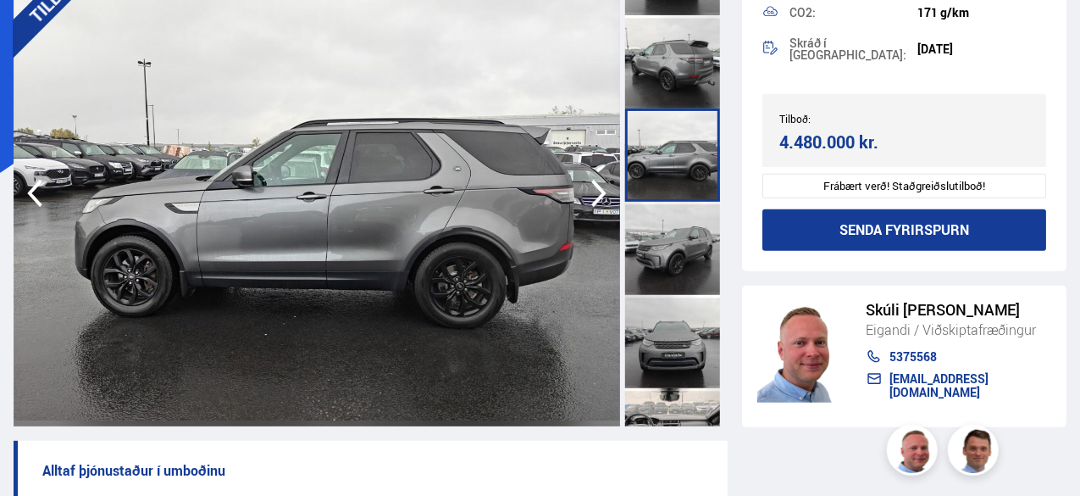
click at [681, 96] on div at bounding box center [672, 61] width 95 height 93
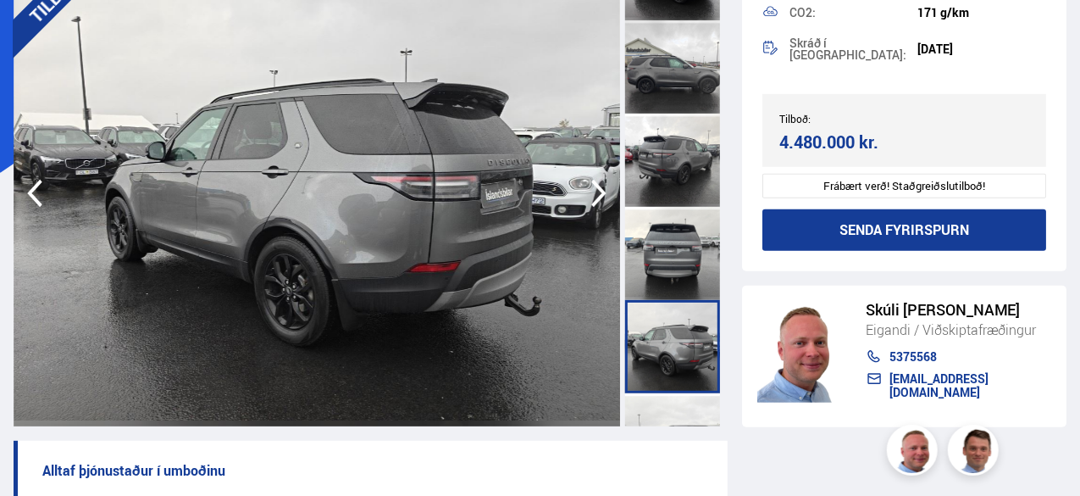
scroll to position [0, 0]
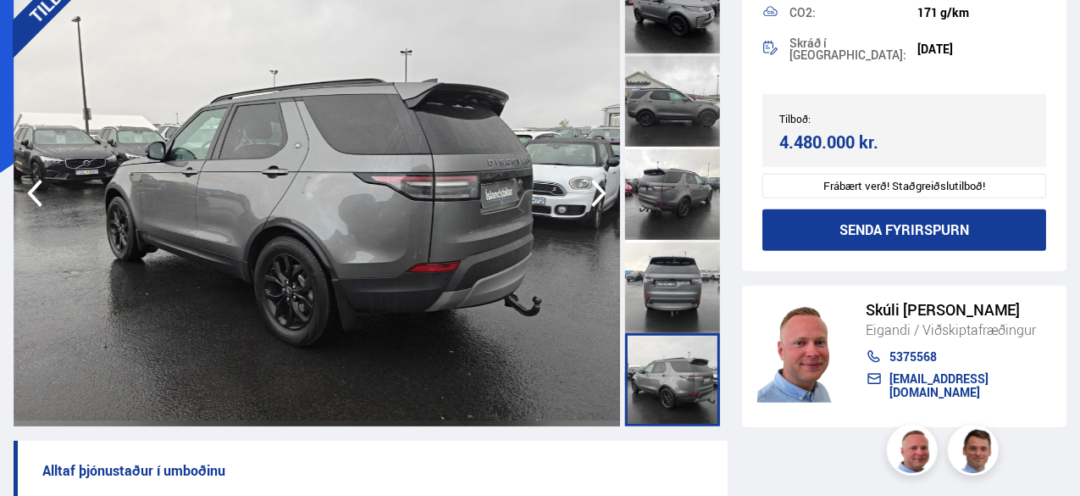
click at [696, 267] on div at bounding box center [672, 286] width 95 height 93
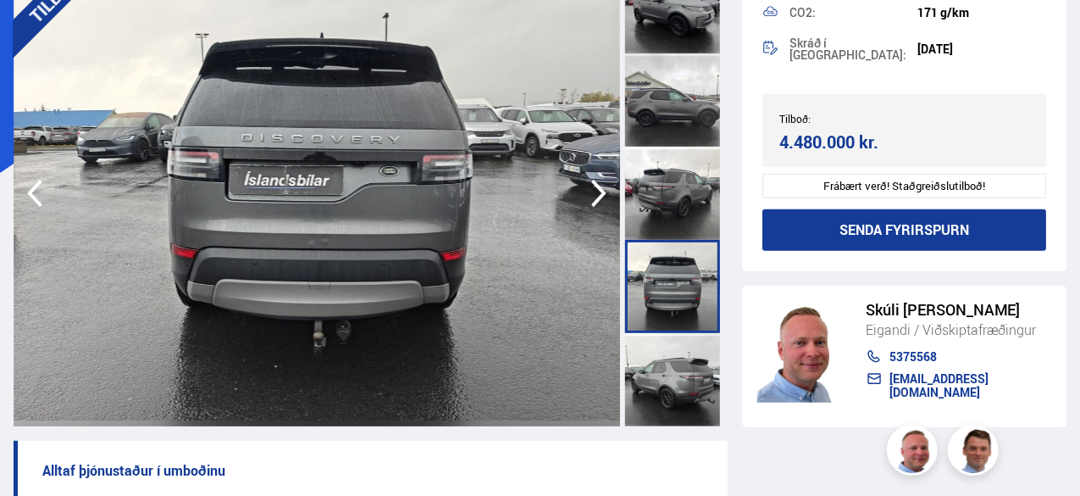
click at [673, 178] on div at bounding box center [672, 193] width 95 height 93
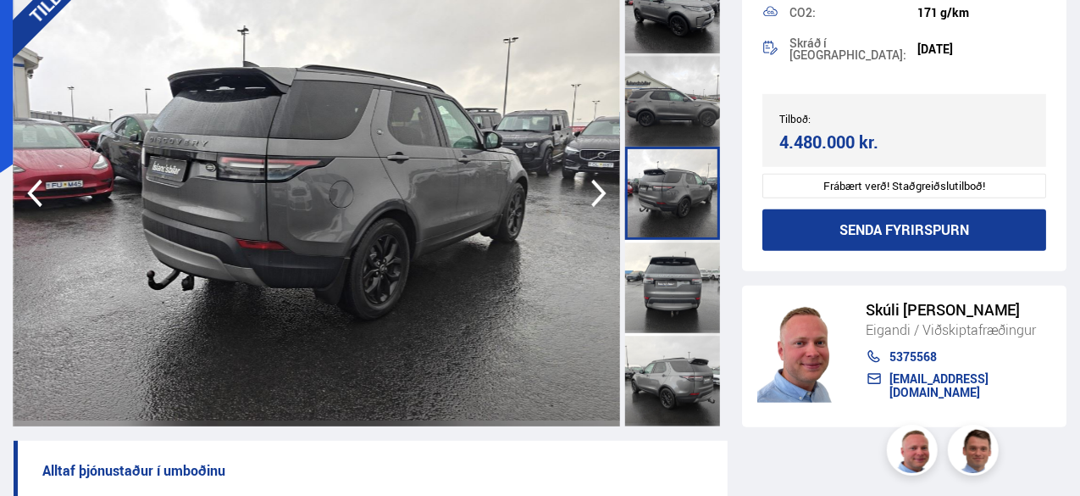
click at [673, 125] on div at bounding box center [672, 99] width 95 height 93
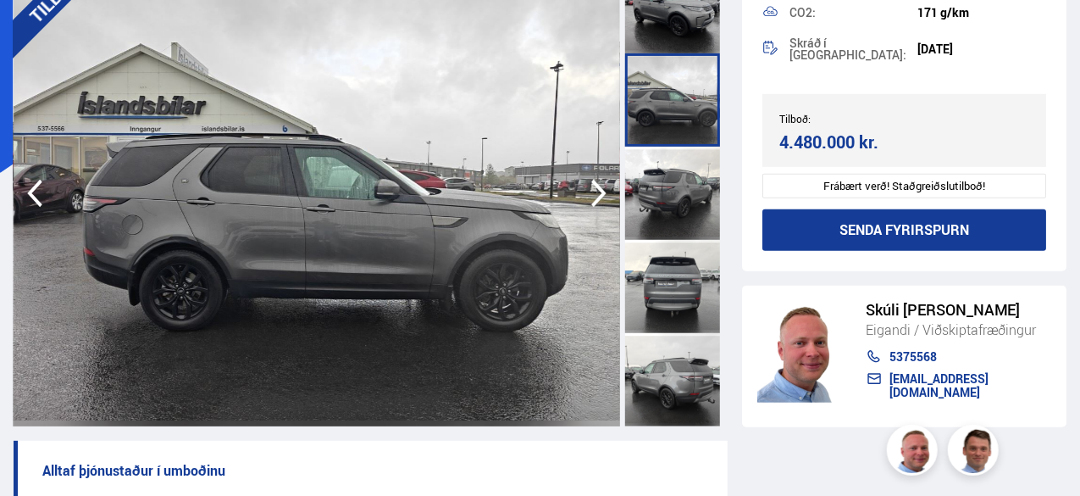
click at [671, 24] on div at bounding box center [672, 6] width 95 height 93
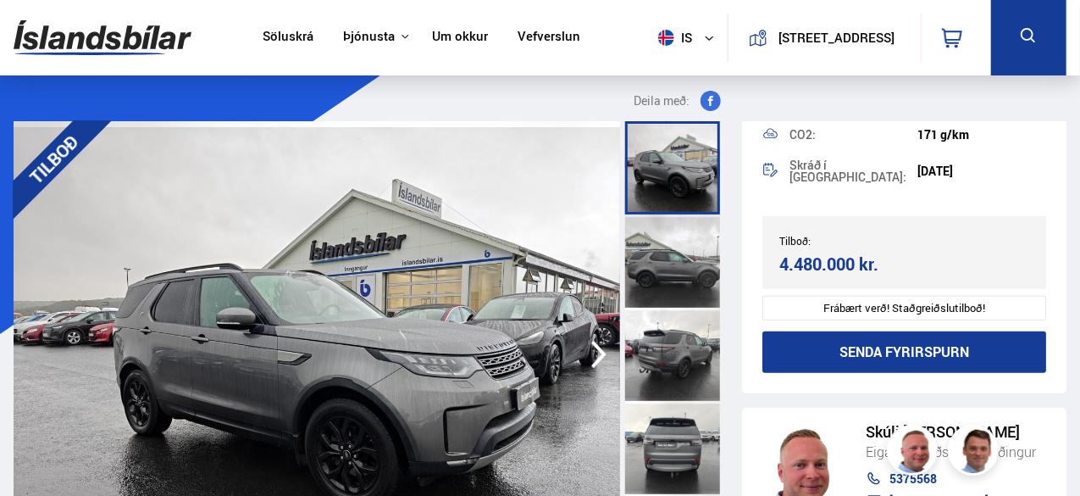
click at [421, 379] on img at bounding box center [317, 354] width 607 height 466
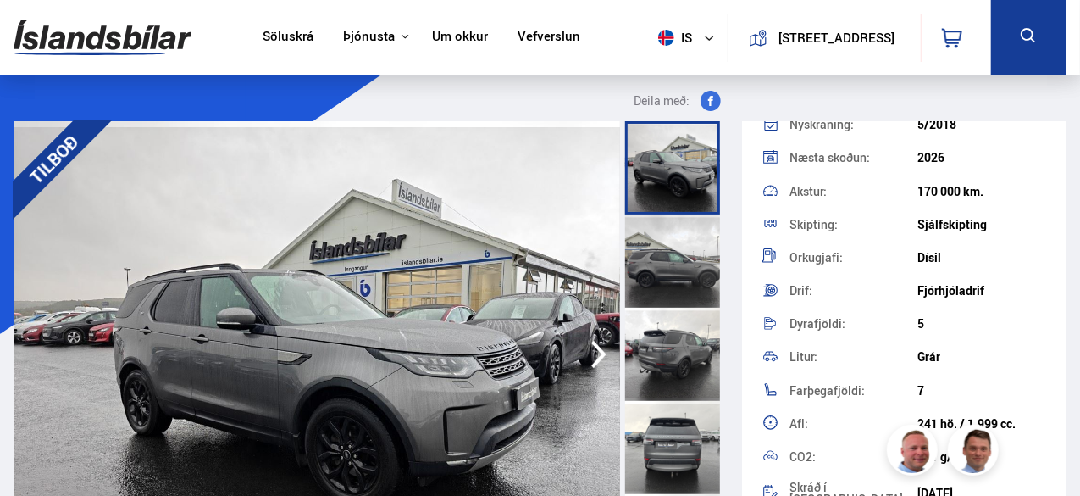
scroll to position [193, 0]
